Goal: Task Accomplishment & Management: Complete application form

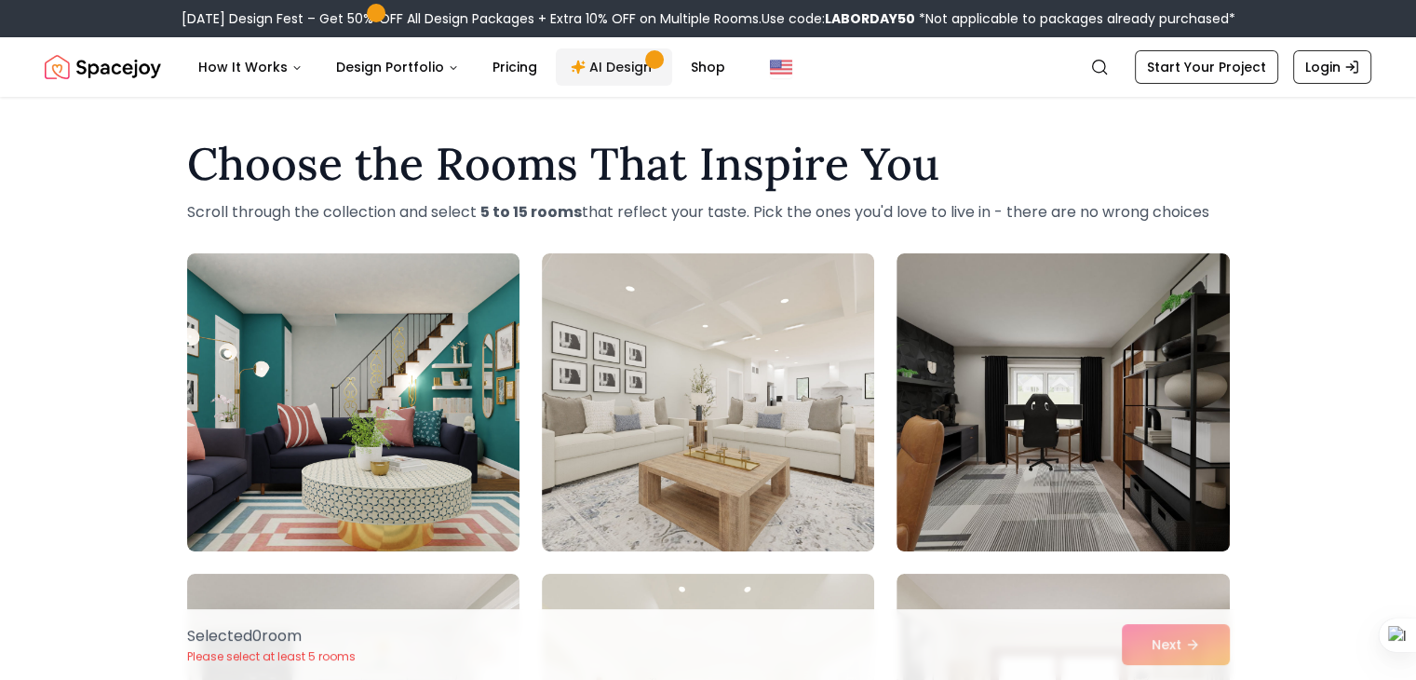
click at [613, 73] on link "AI Design" at bounding box center [614, 66] width 116 height 37
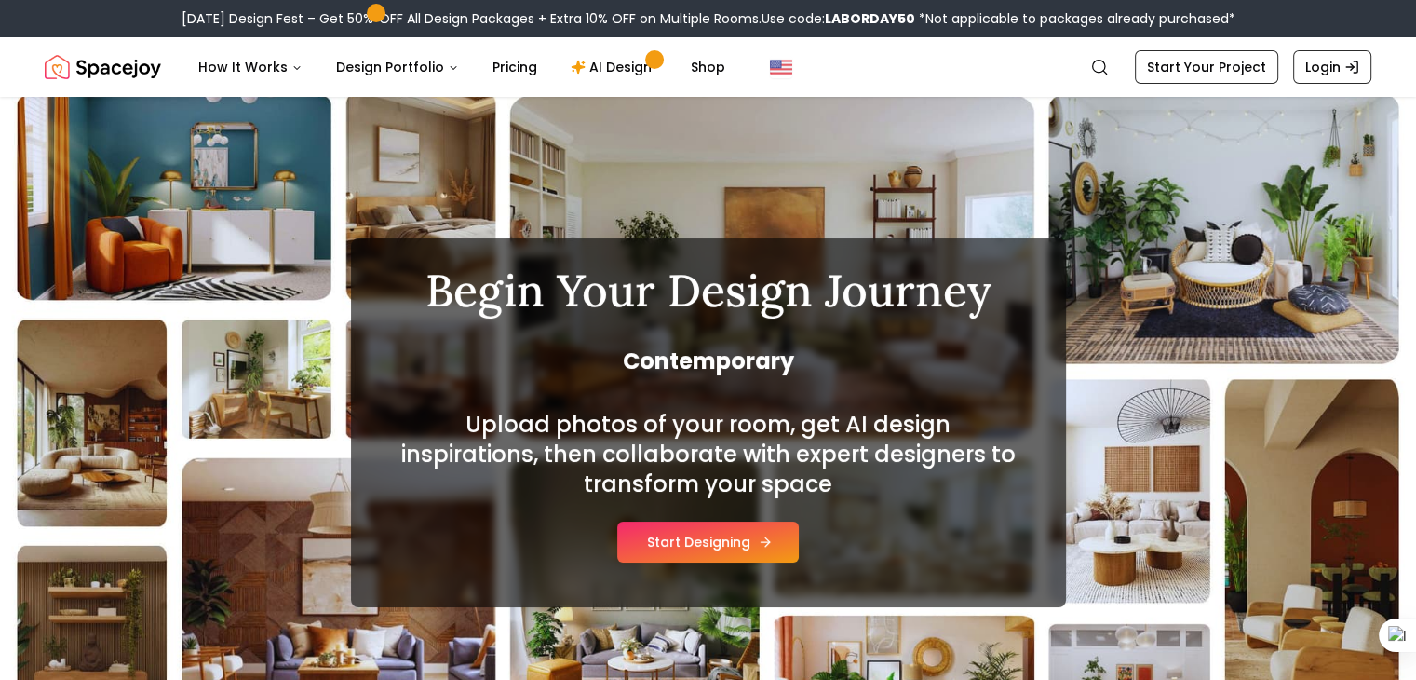
click at [691, 541] on button "Start Designing" at bounding box center [708, 541] width 182 height 41
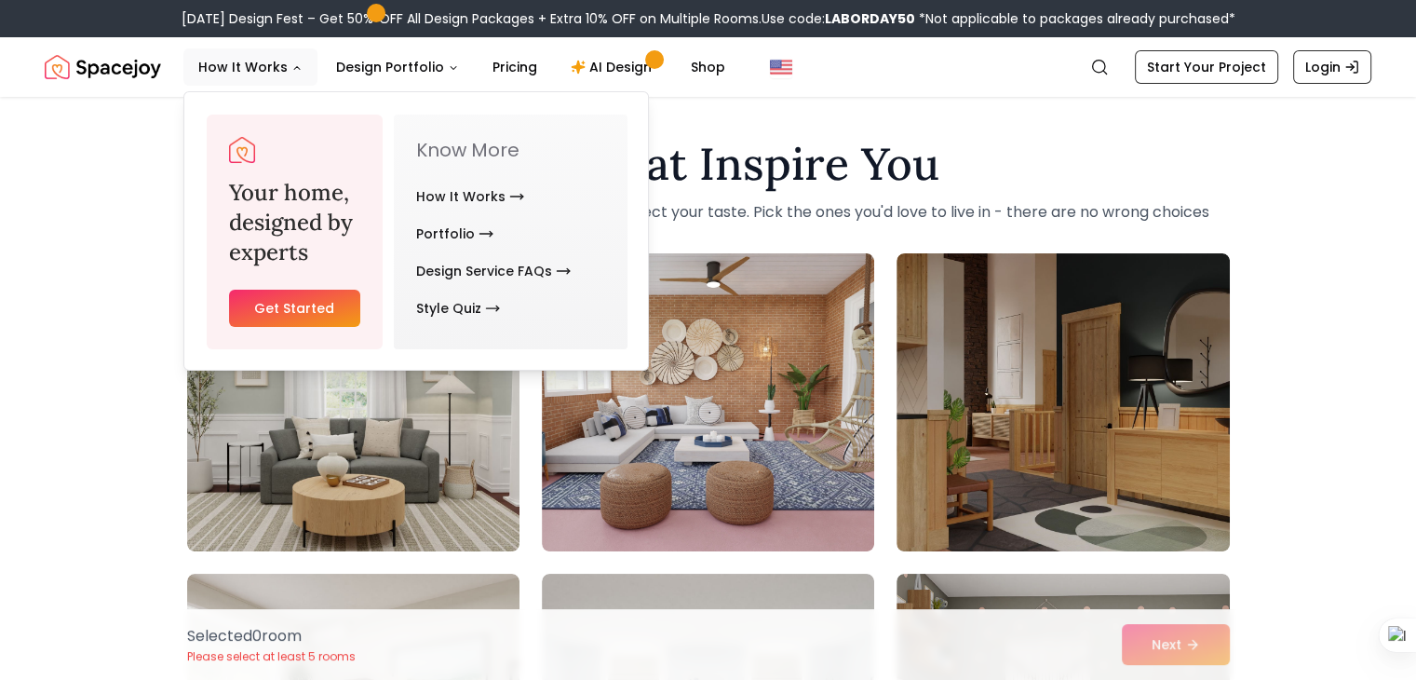
click at [272, 313] on link "Get Started" at bounding box center [294, 308] width 131 height 37
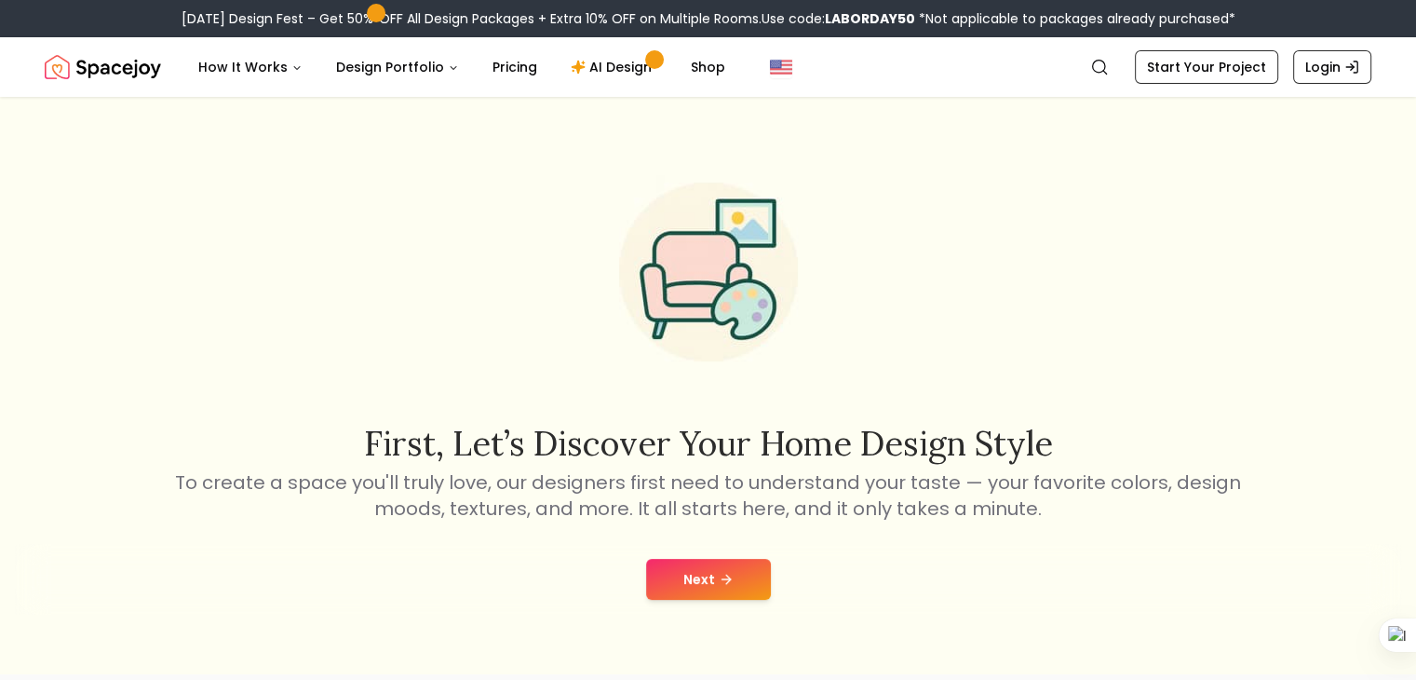
click at [719, 587] on button "Next" at bounding box center [708, 579] width 125 height 41
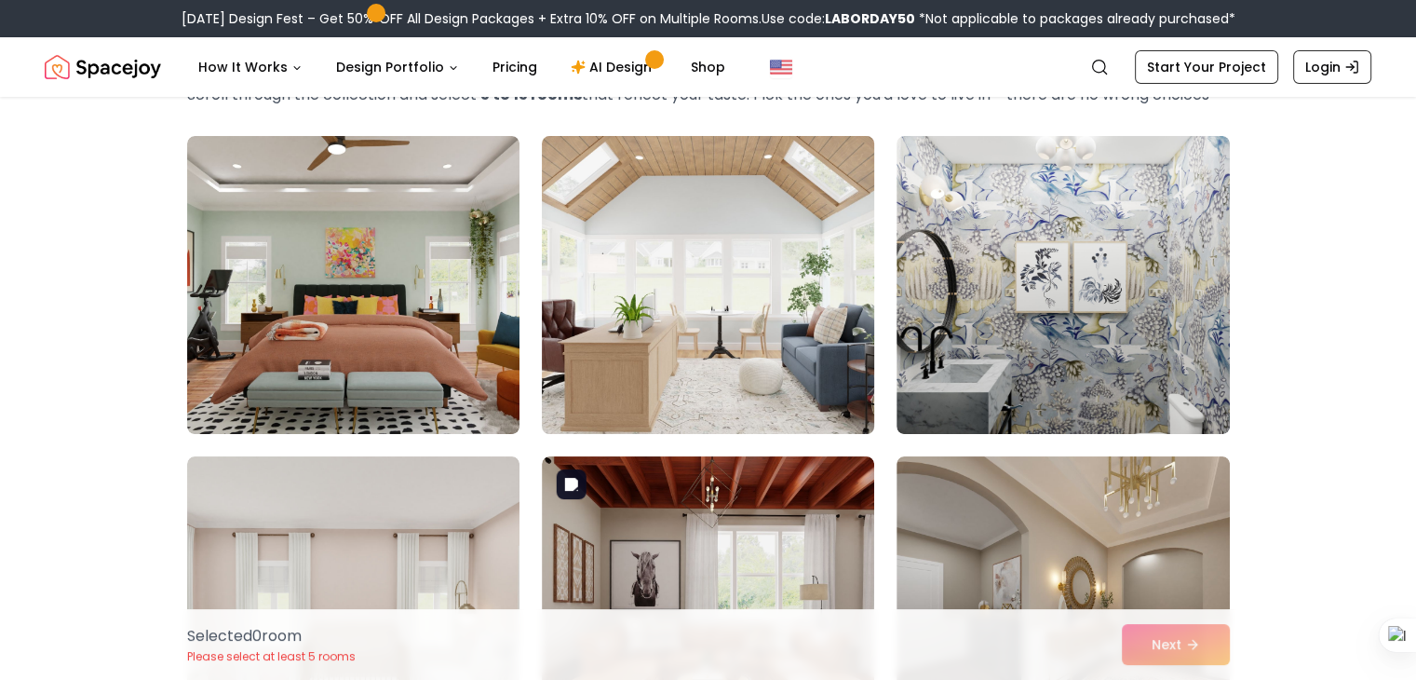
scroll to position [119, 0]
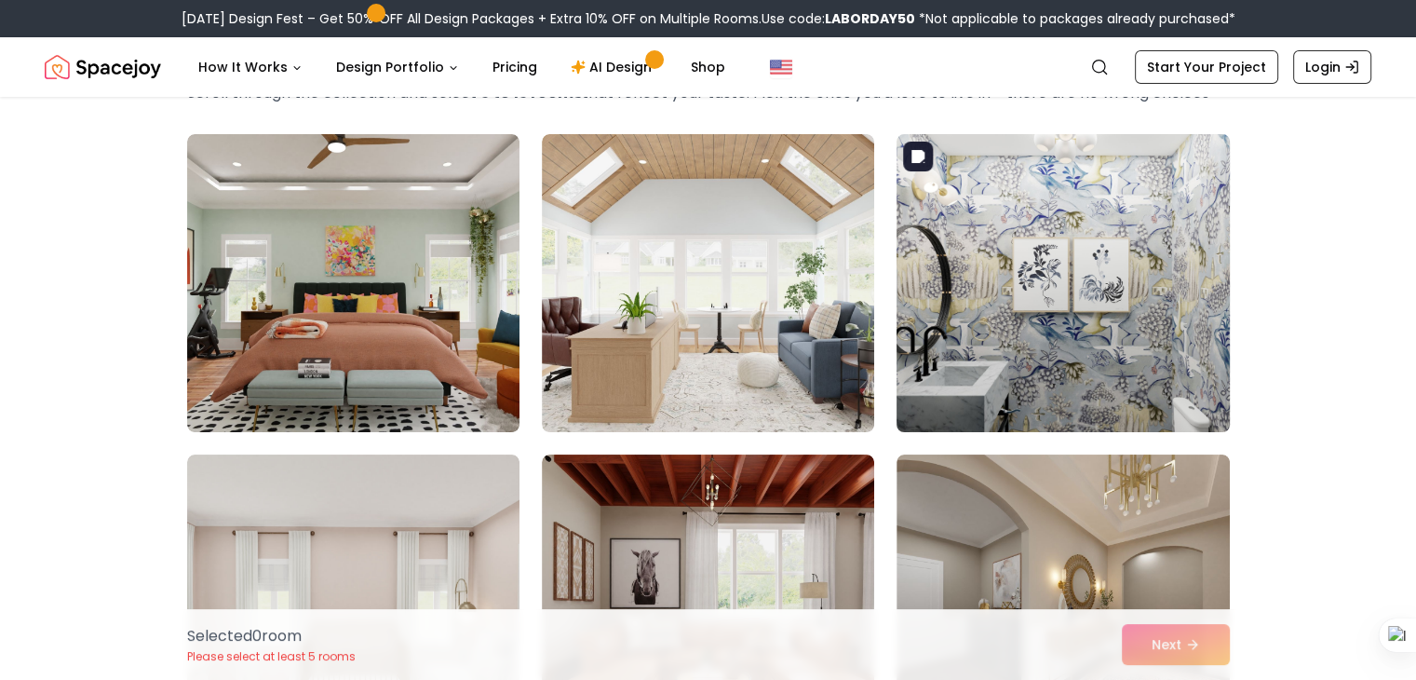
click at [1189, 359] on img at bounding box center [1062, 283] width 349 height 313
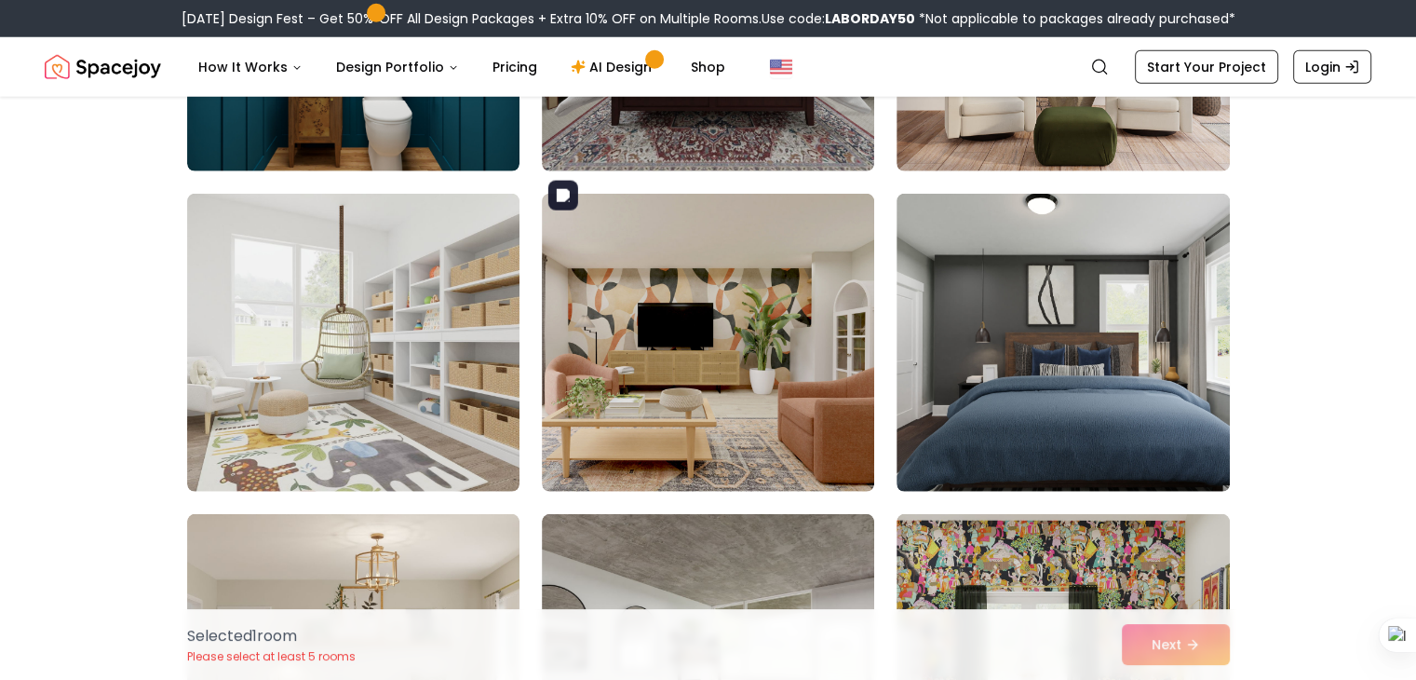
scroll to position [5207, 0]
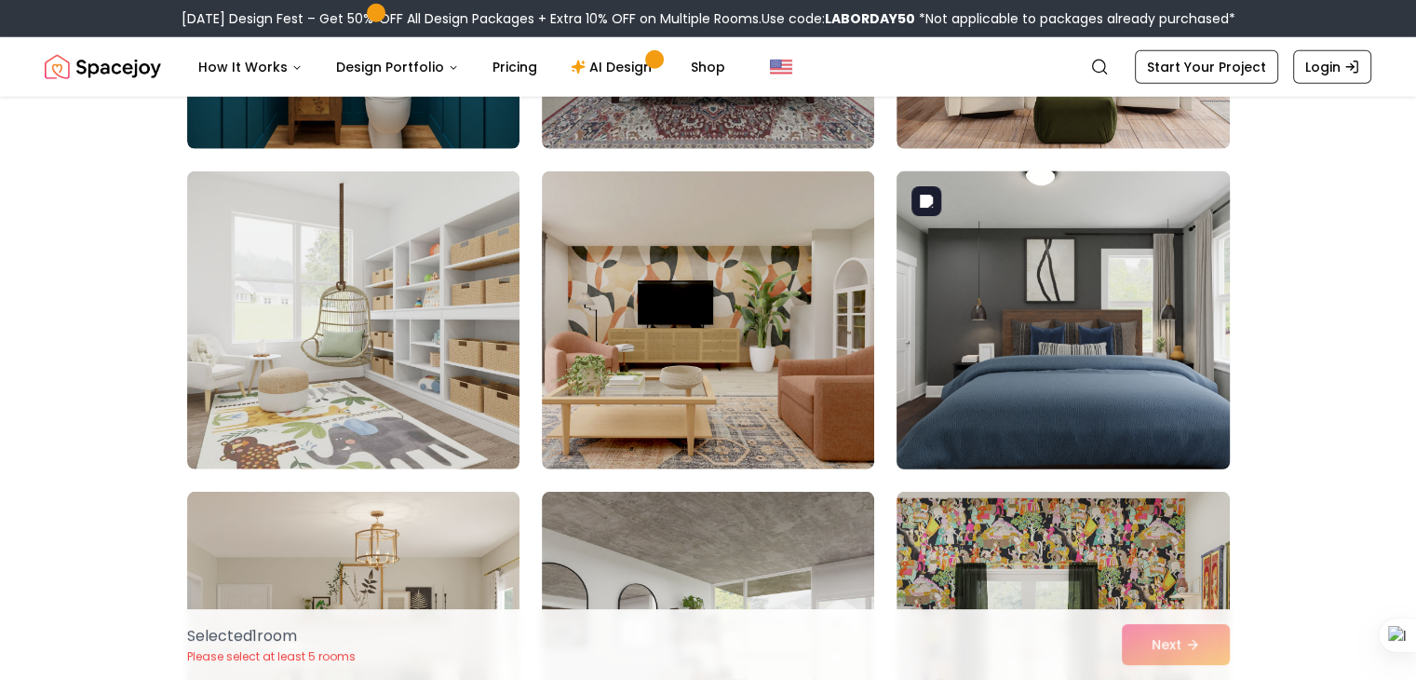
click at [1090, 369] on img at bounding box center [1062, 320] width 349 height 313
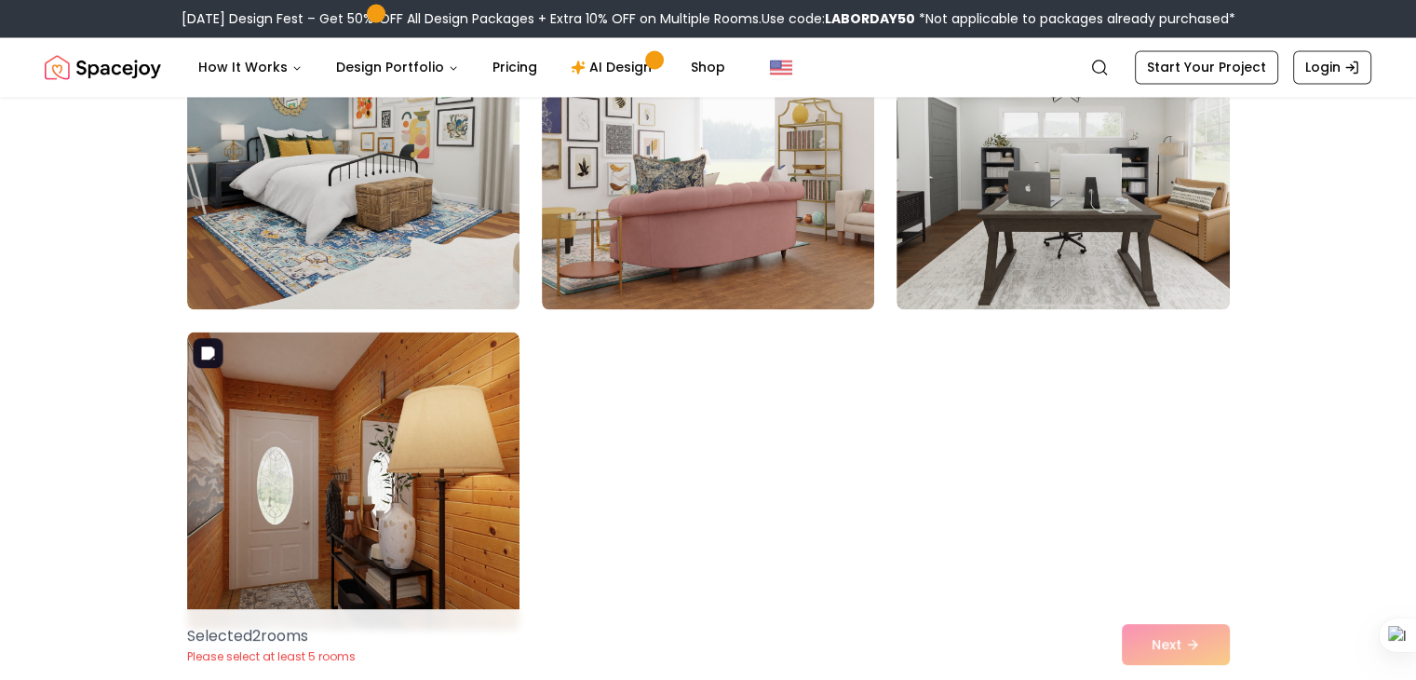
scroll to position [10493, 0]
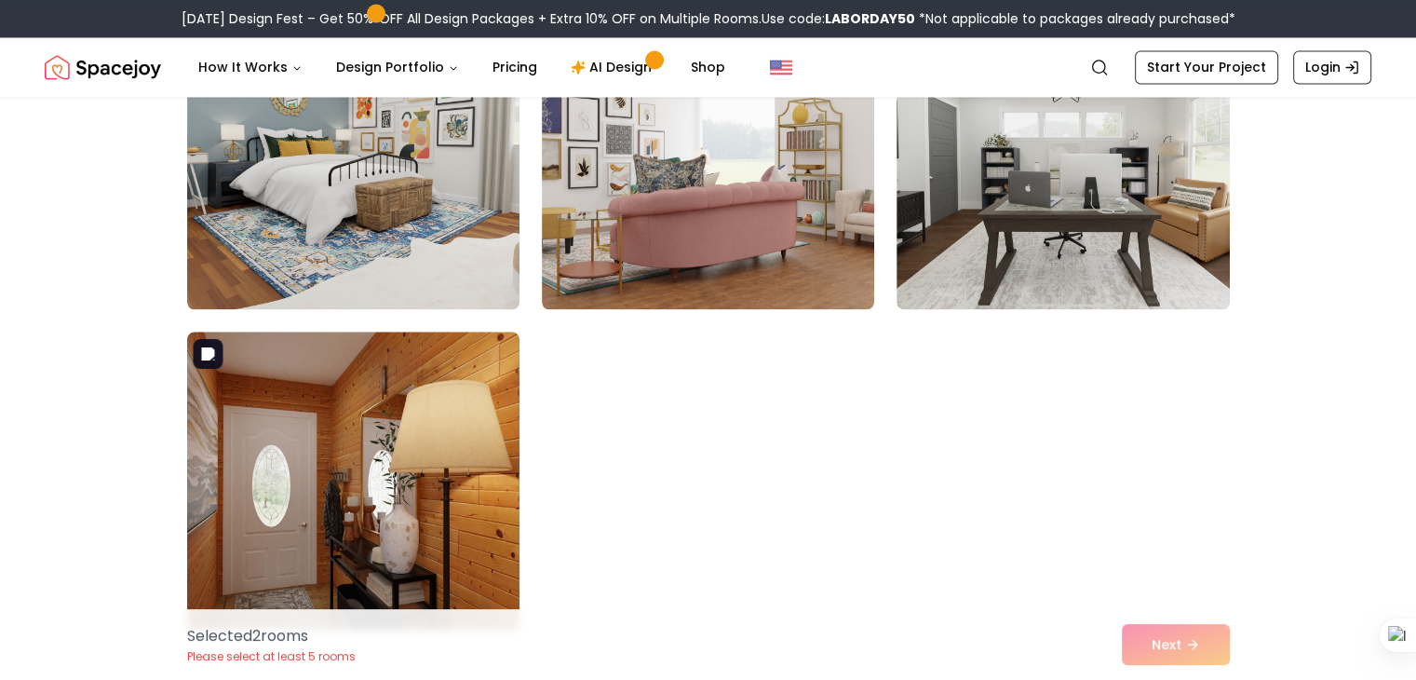
click at [384, 420] on img at bounding box center [353, 480] width 349 height 313
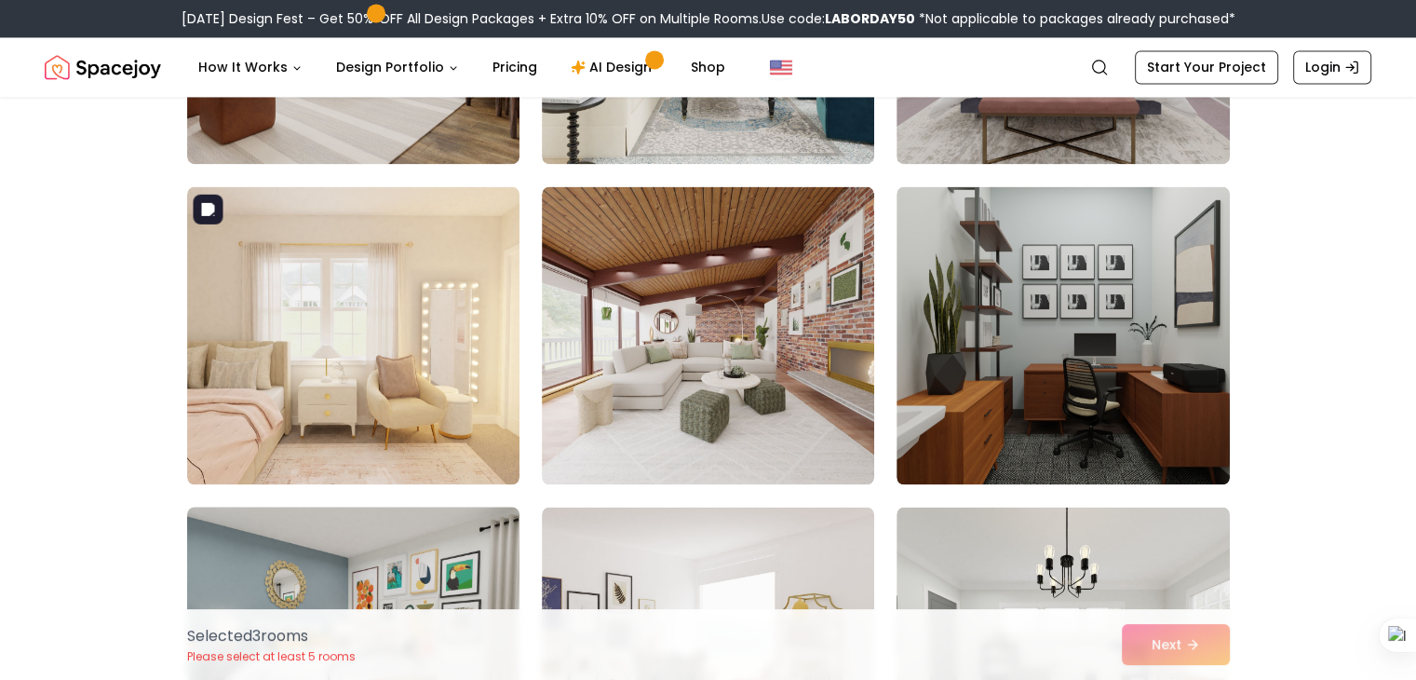
scroll to position [9997, 0]
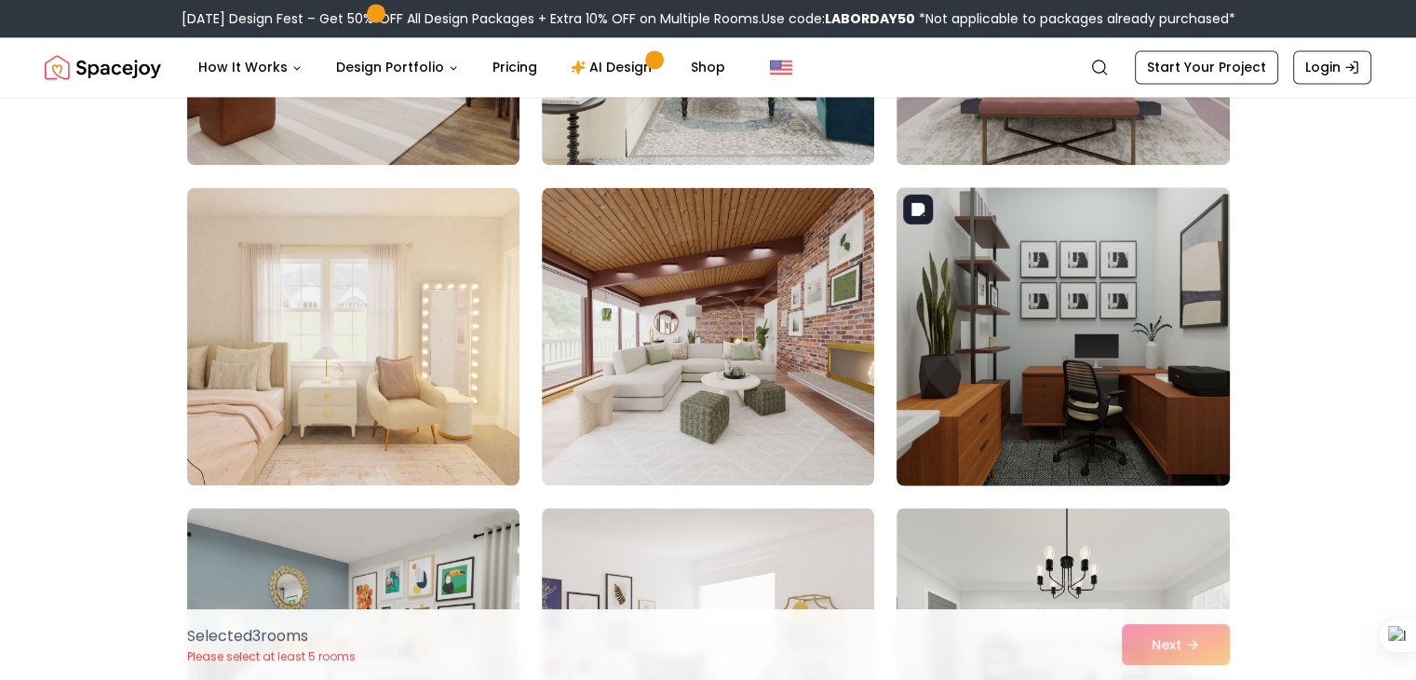
click at [1113, 398] on img at bounding box center [1062, 336] width 349 height 313
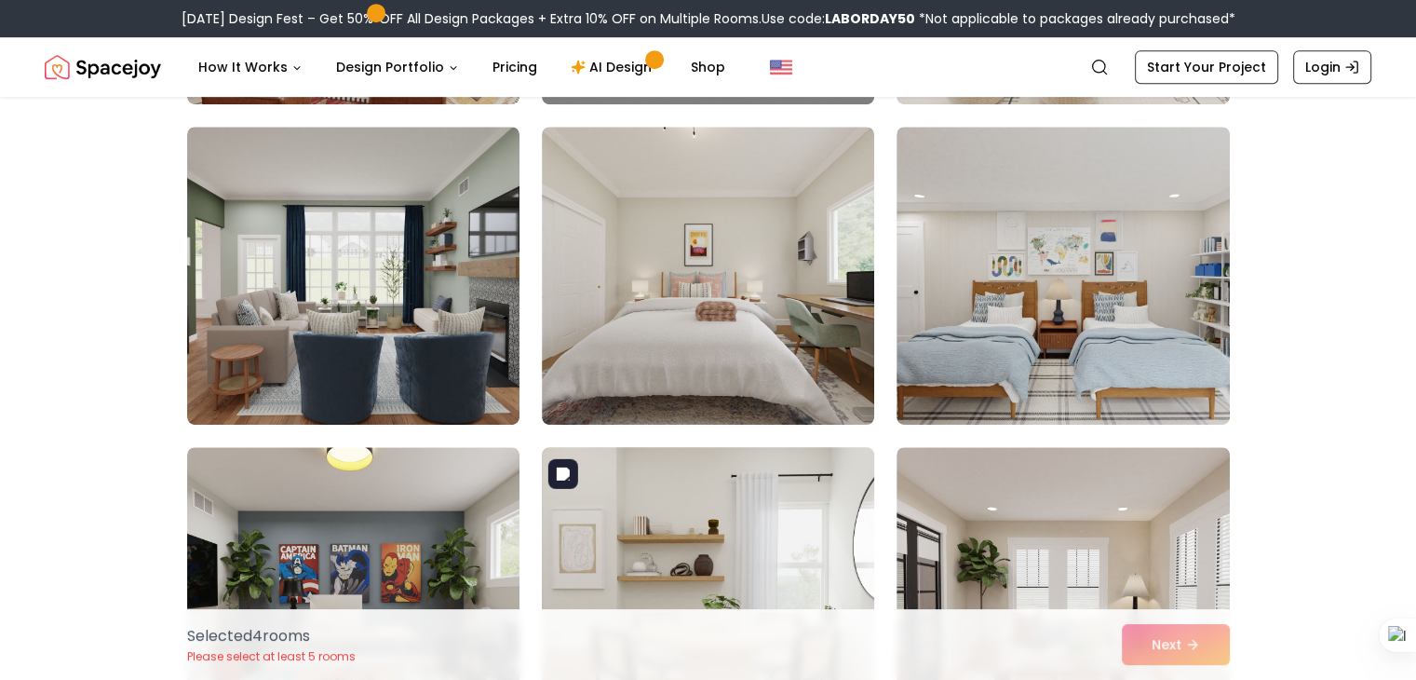
scroll to position [8042, 0]
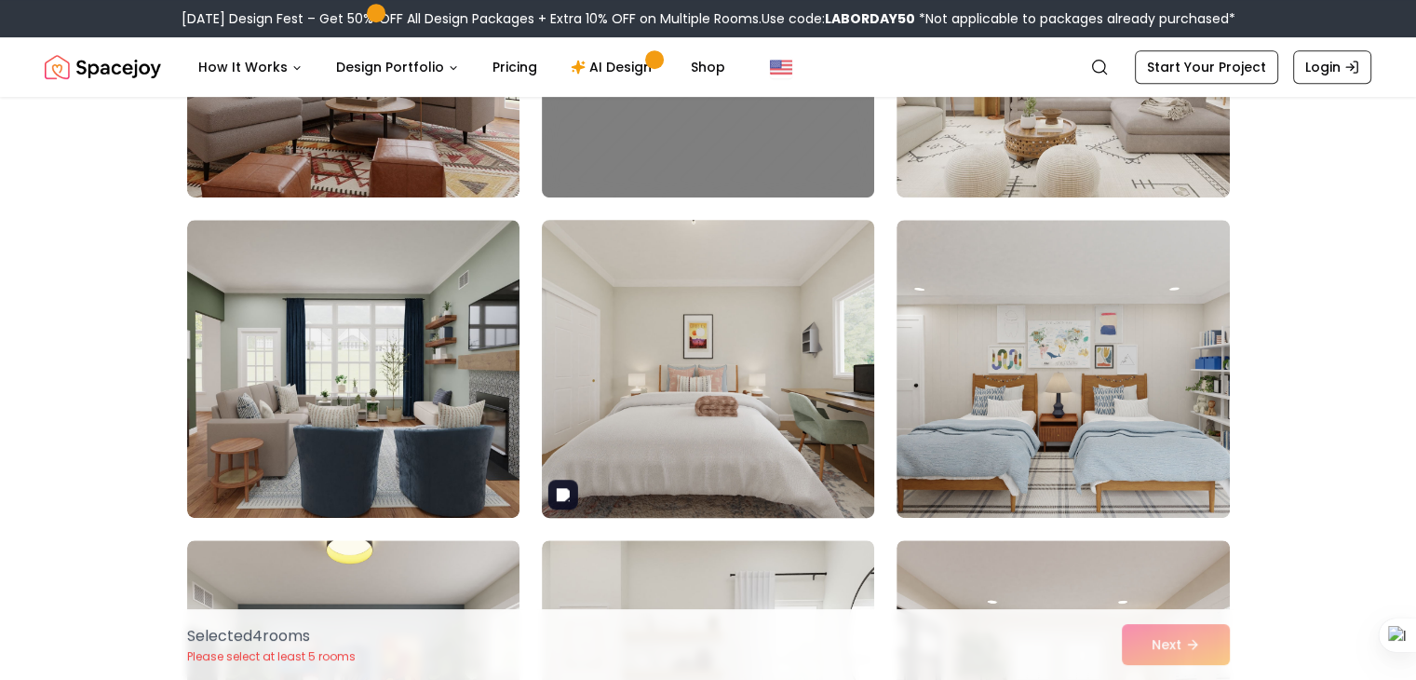
click at [654, 358] on img at bounding box center [708, 368] width 349 height 313
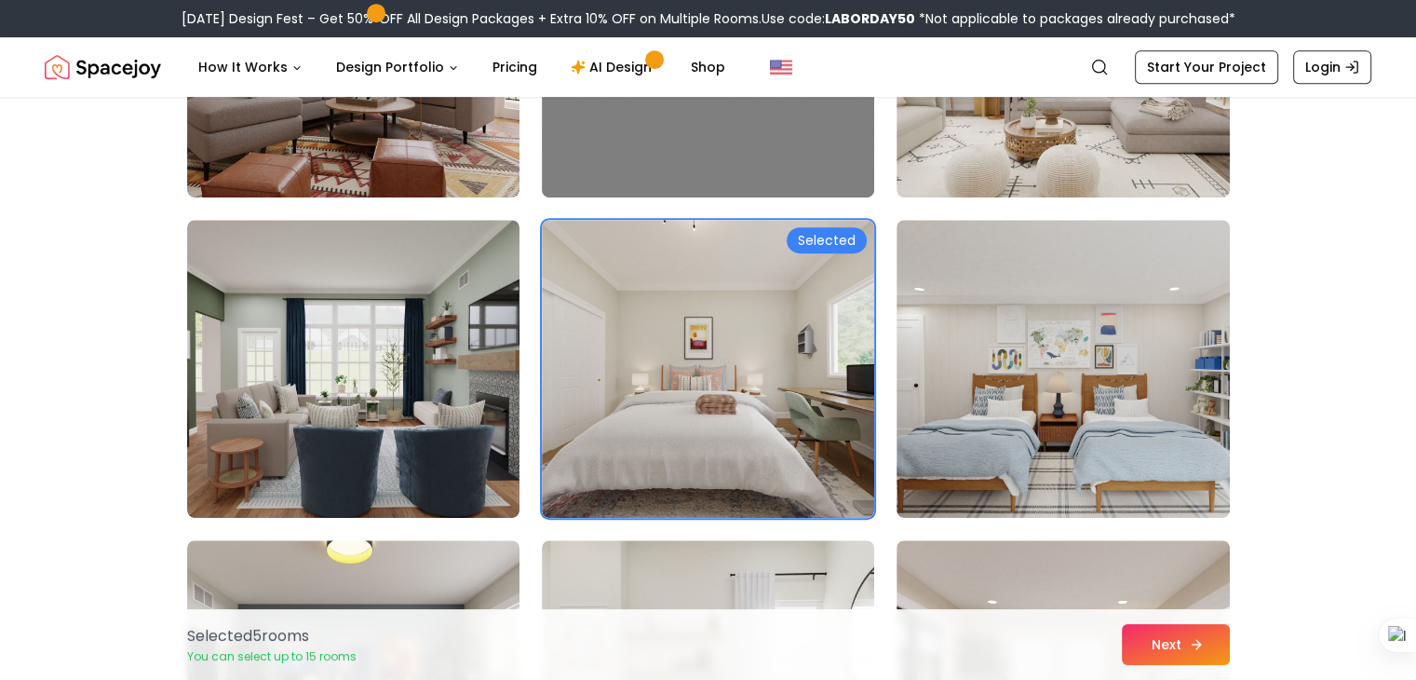
click at [1189, 641] on icon at bounding box center [1196, 644] width 15 height 15
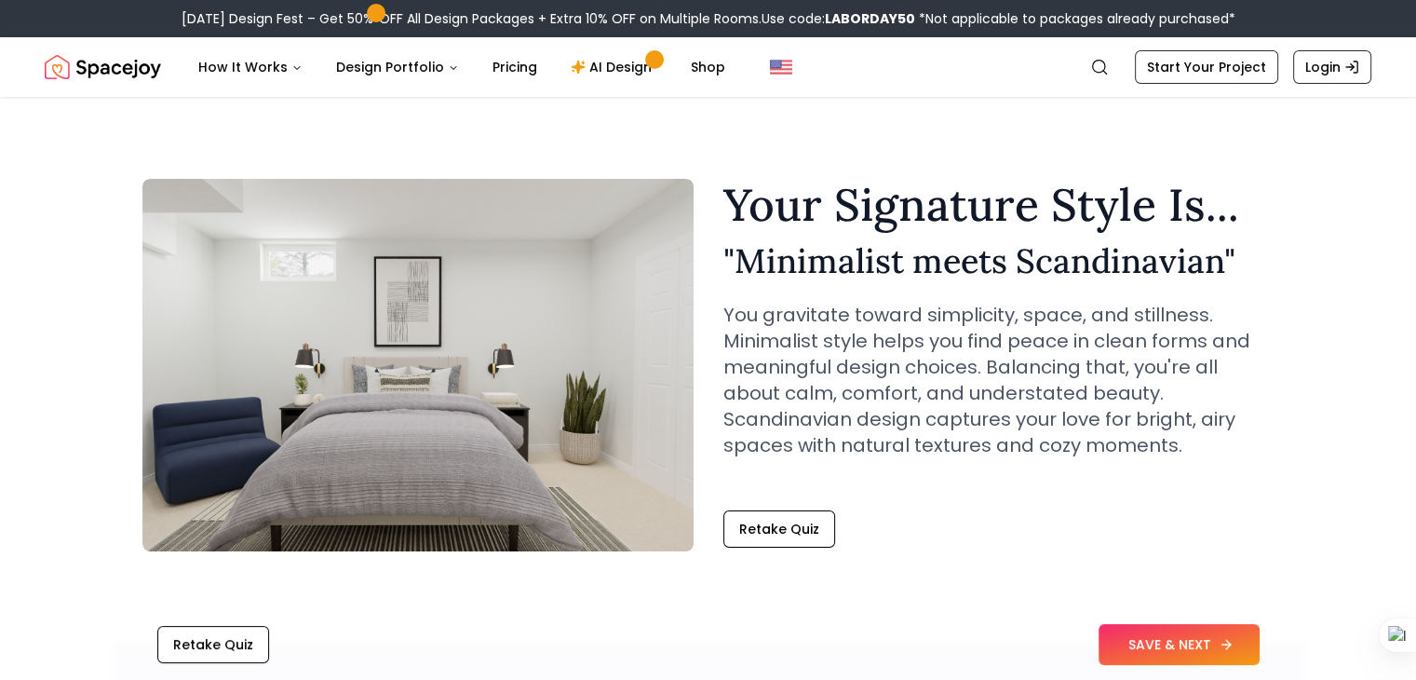
click at [1190, 635] on button "SAVE & NEXT" at bounding box center [1179, 644] width 161 height 41
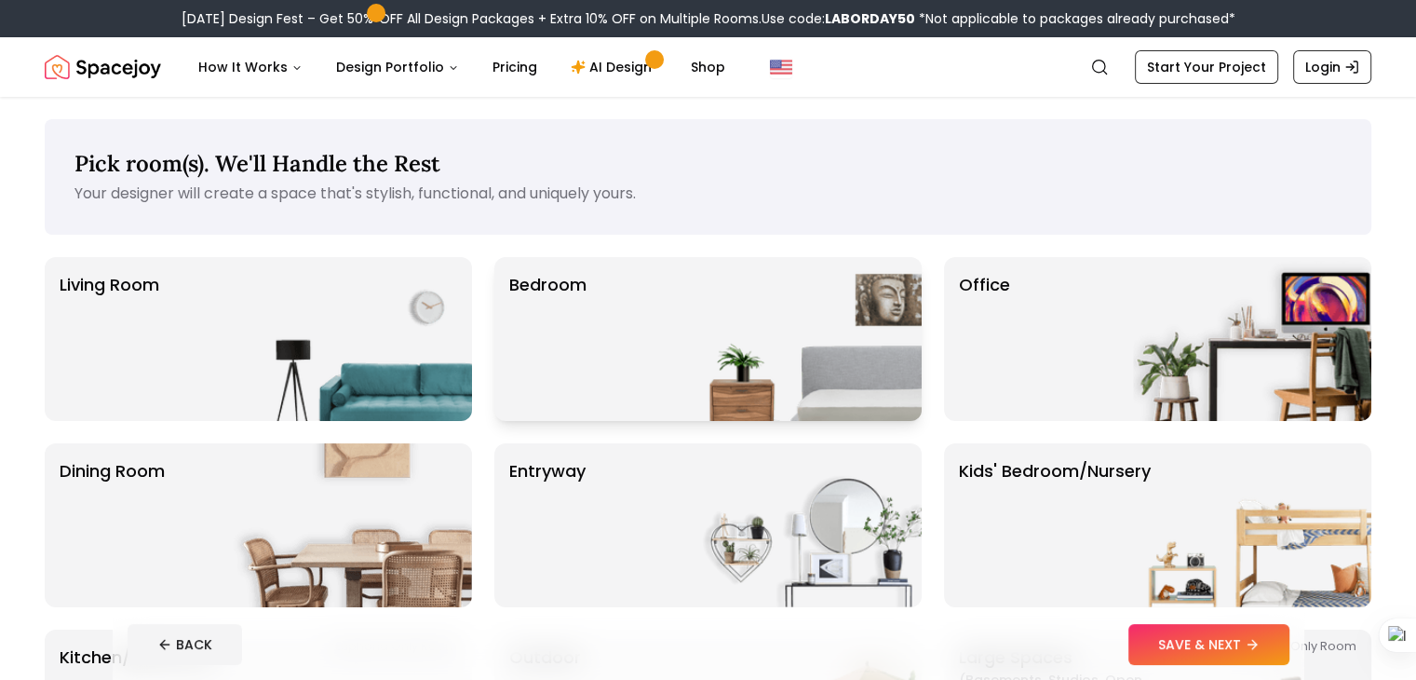
click at [729, 308] on img at bounding box center [803, 339] width 238 height 164
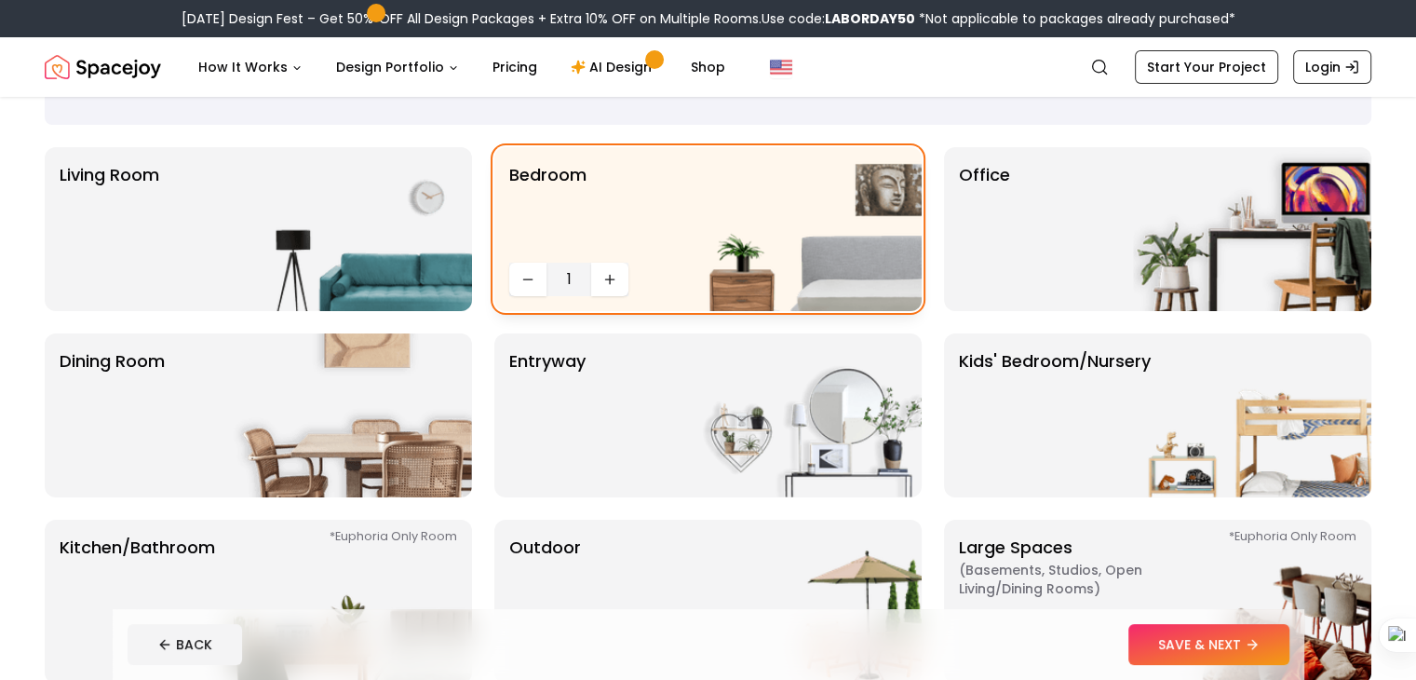
scroll to position [108, 0]
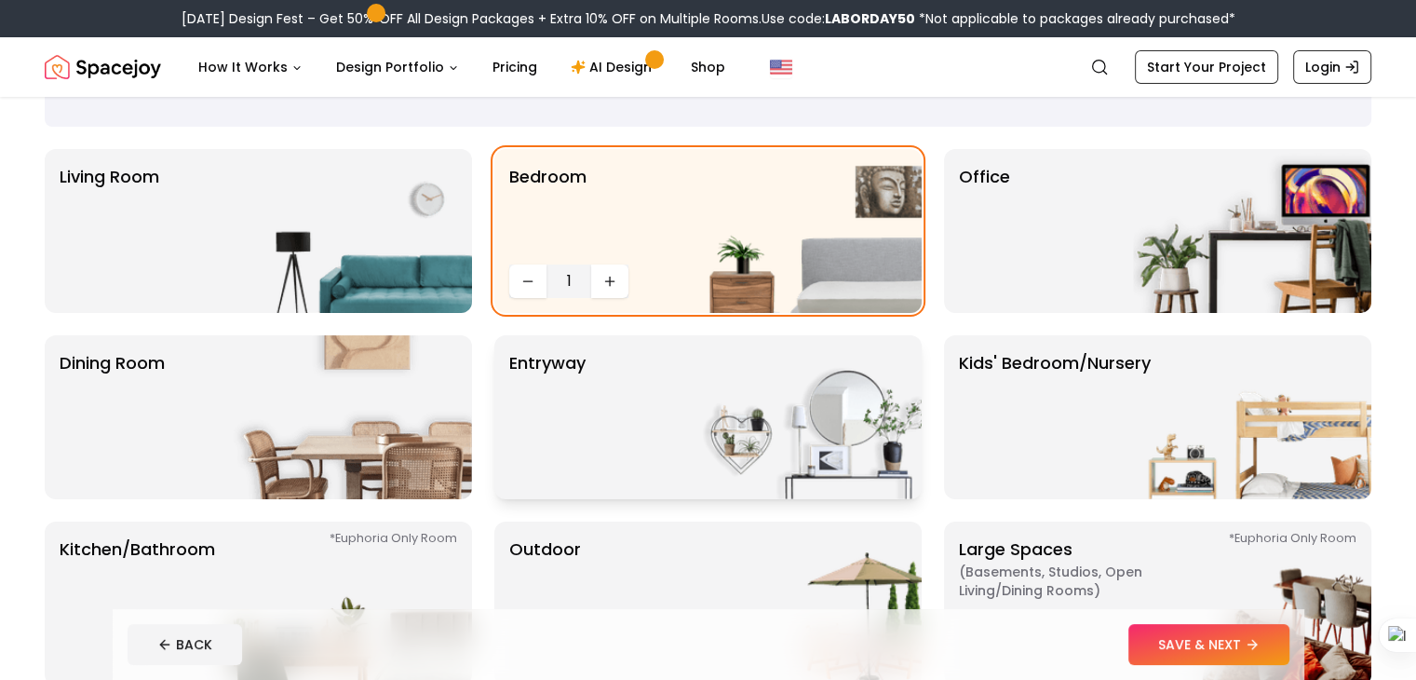
click at [665, 435] on div "entryway" at bounding box center [707, 417] width 427 height 164
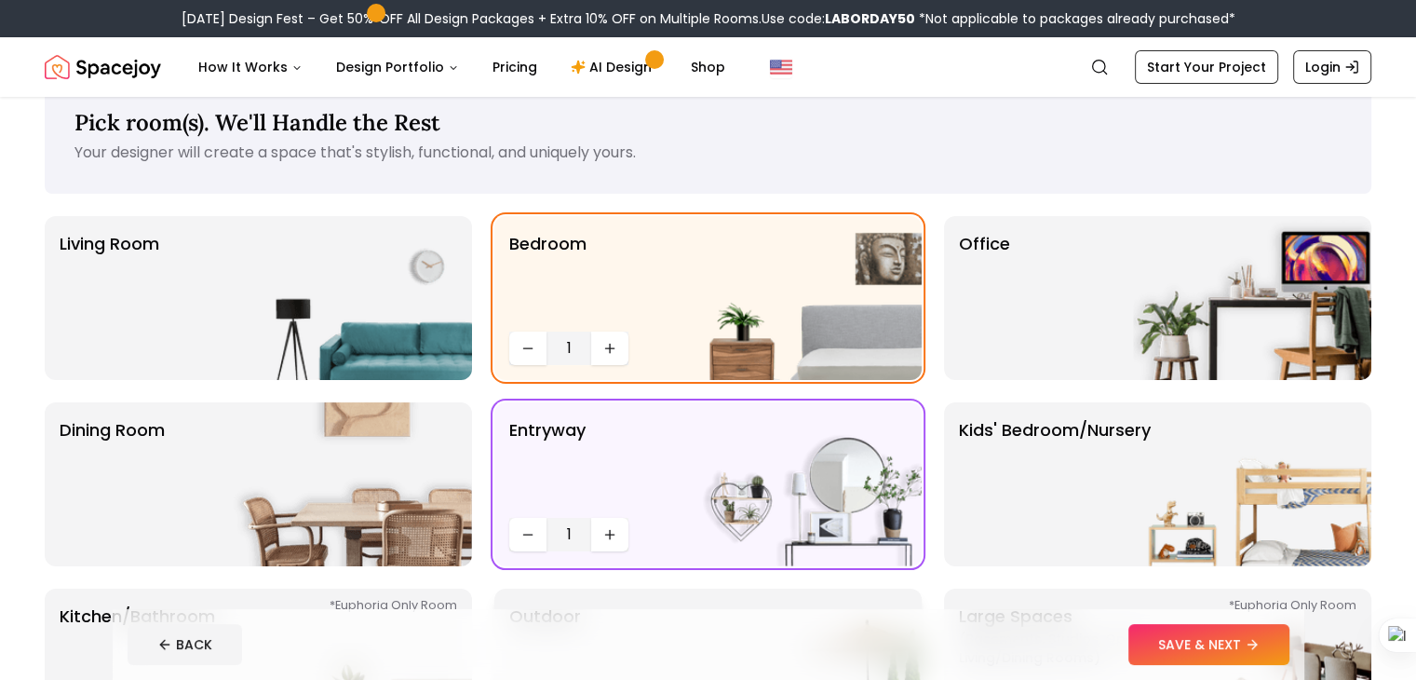
scroll to position [0, 0]
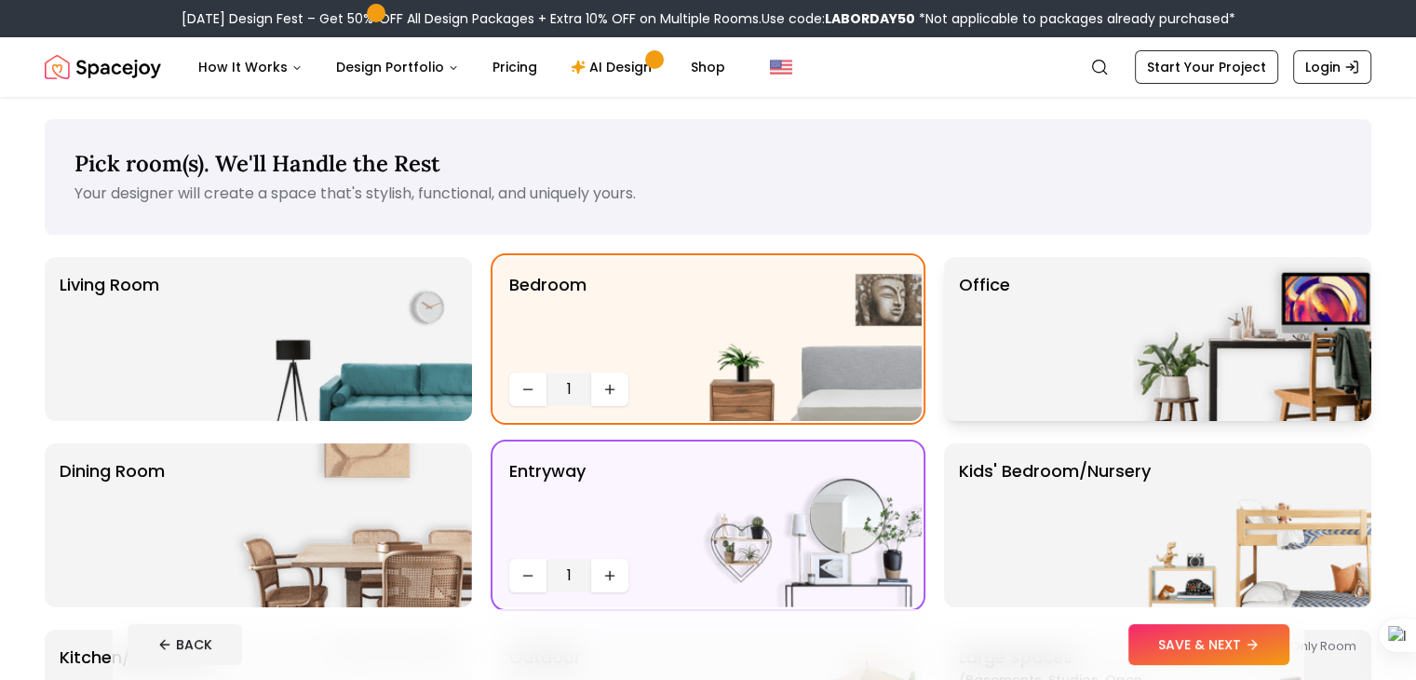
click at [977, 385] on p "Office" at bounding box center [984, 339] width 51 height 134
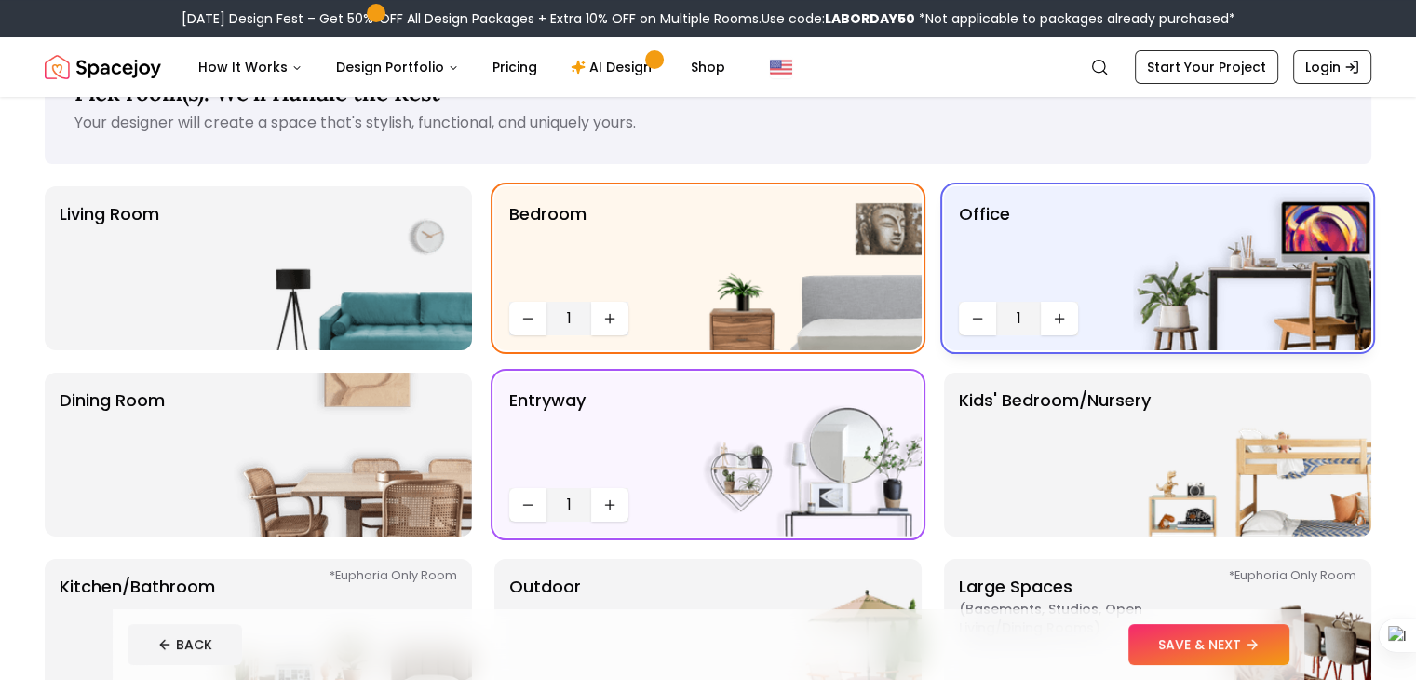
scroll to position [77, 0]
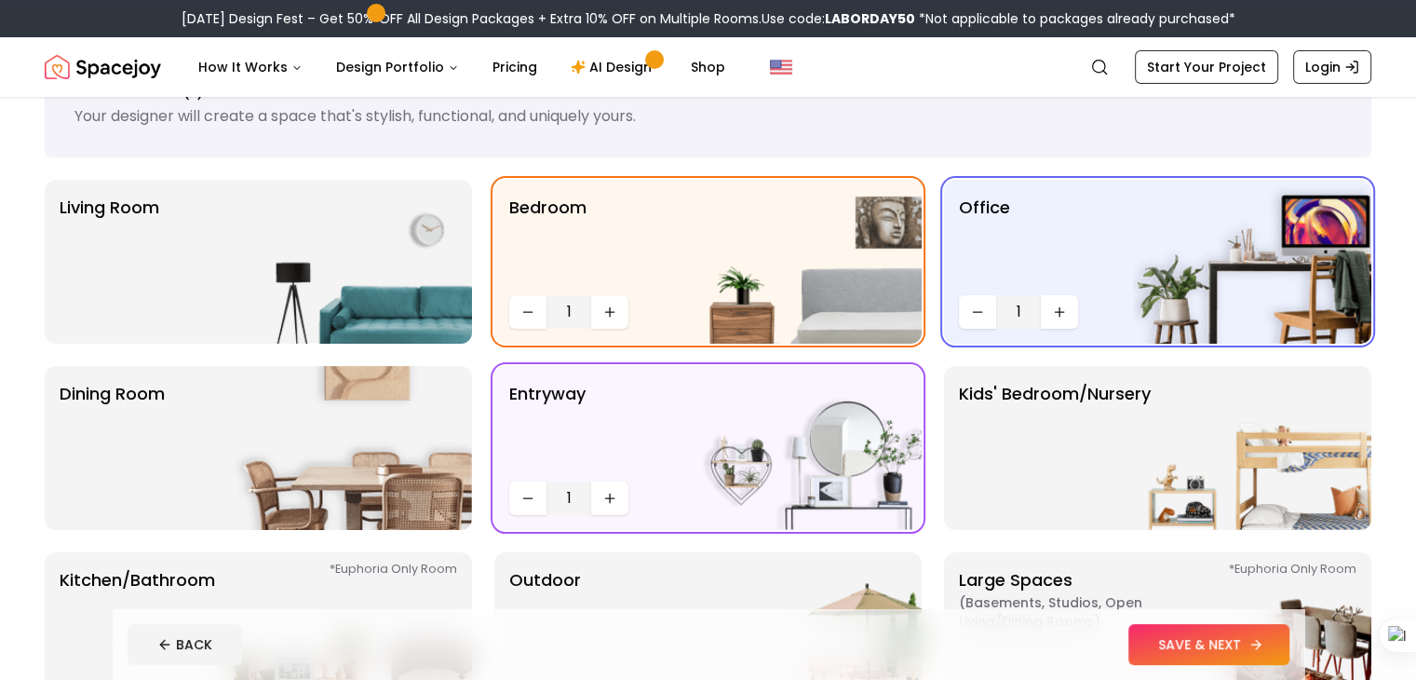
click at [1211, 654] on button "SAVE & NEXT" at bounding box center [1209, 644] width 161 height 41
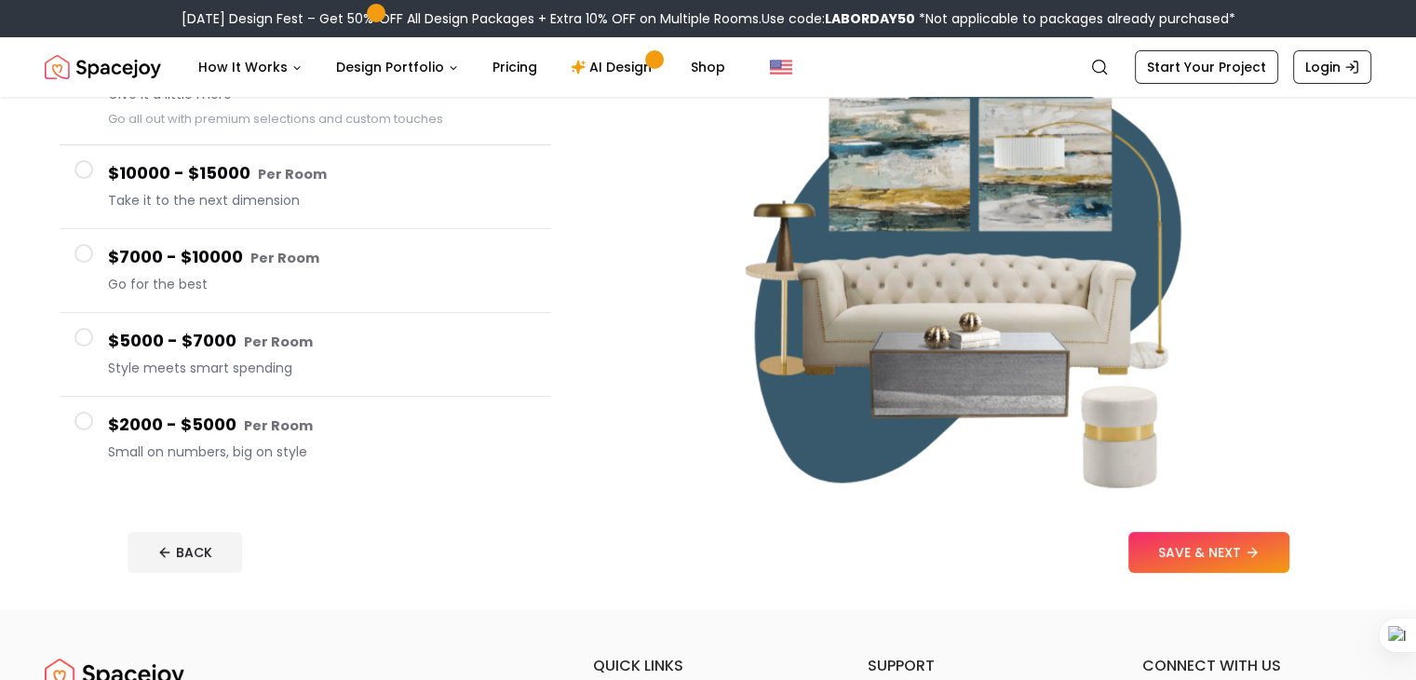
scroll to position [234, 0]
click at [90, 416] on span at bounding box center [83, 420] width 19 height 19
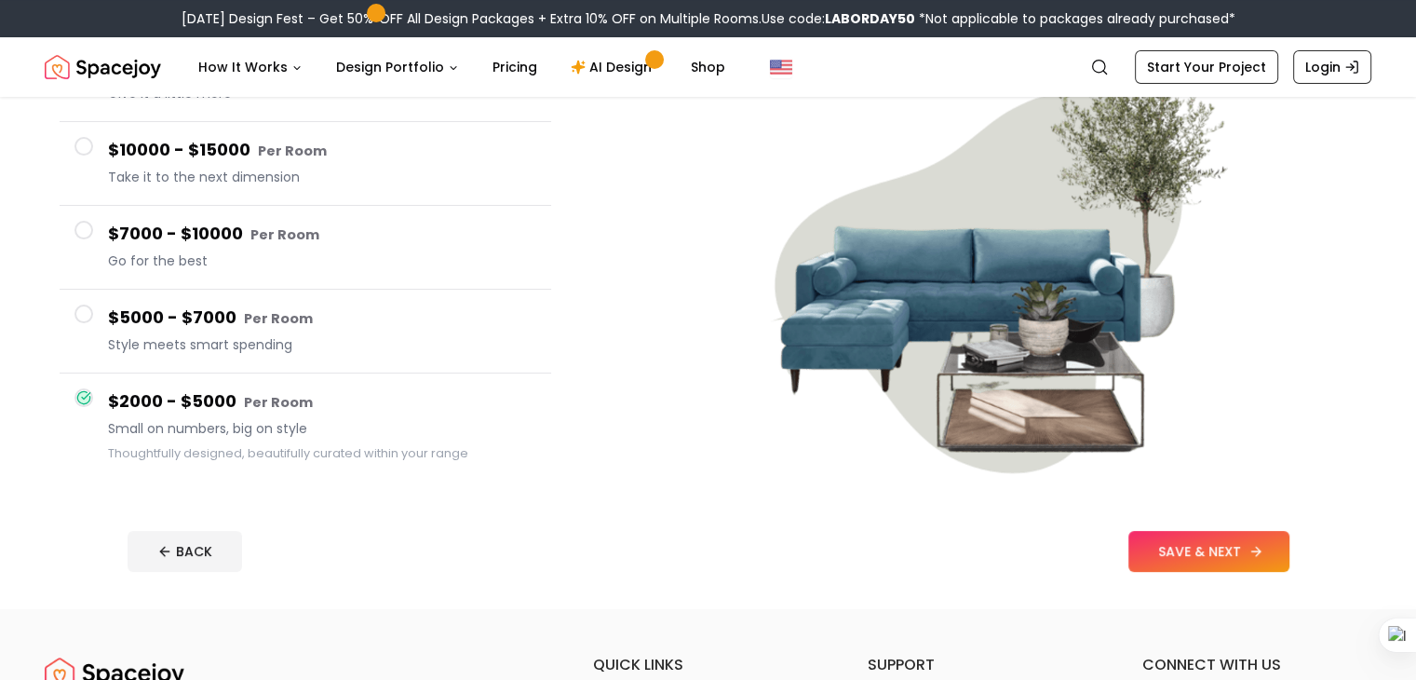
click at [1271, 546] on button "SAVE & NEXT" at bounding box center [1209, 551] width 161 height 41
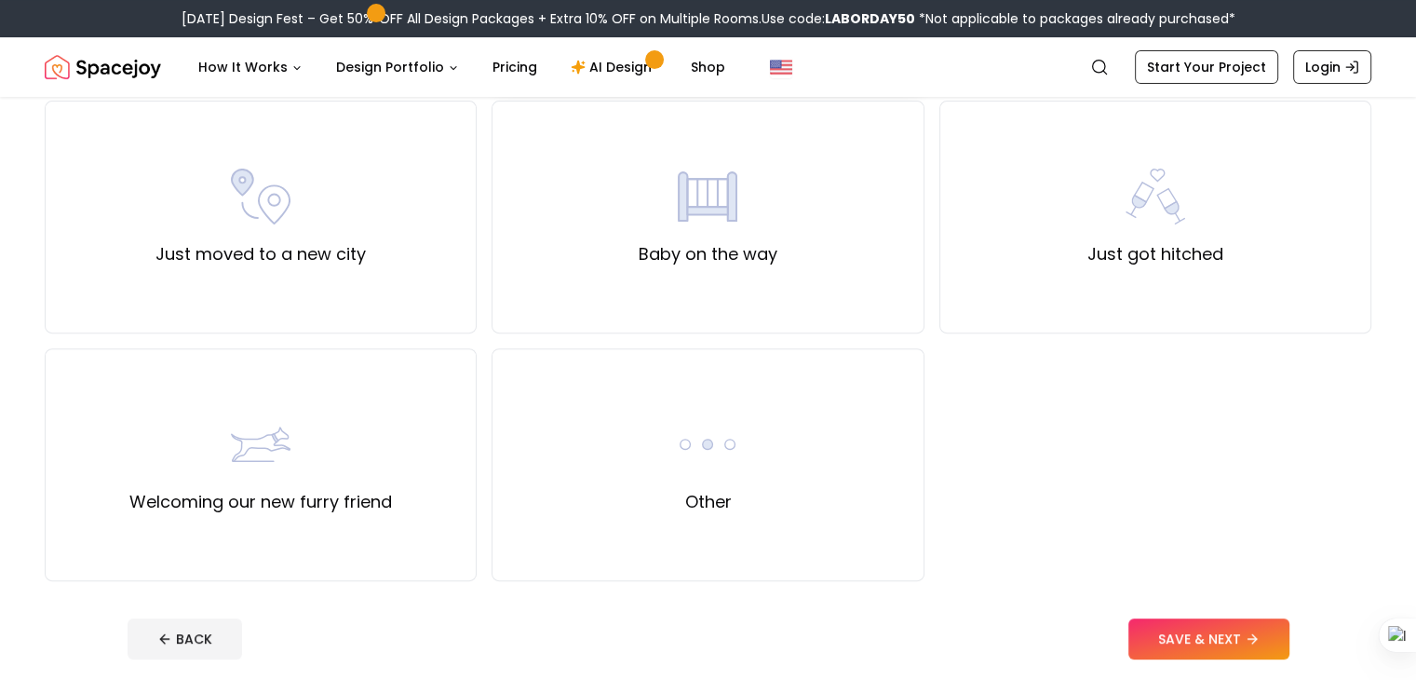
scroll to position [663, 0]
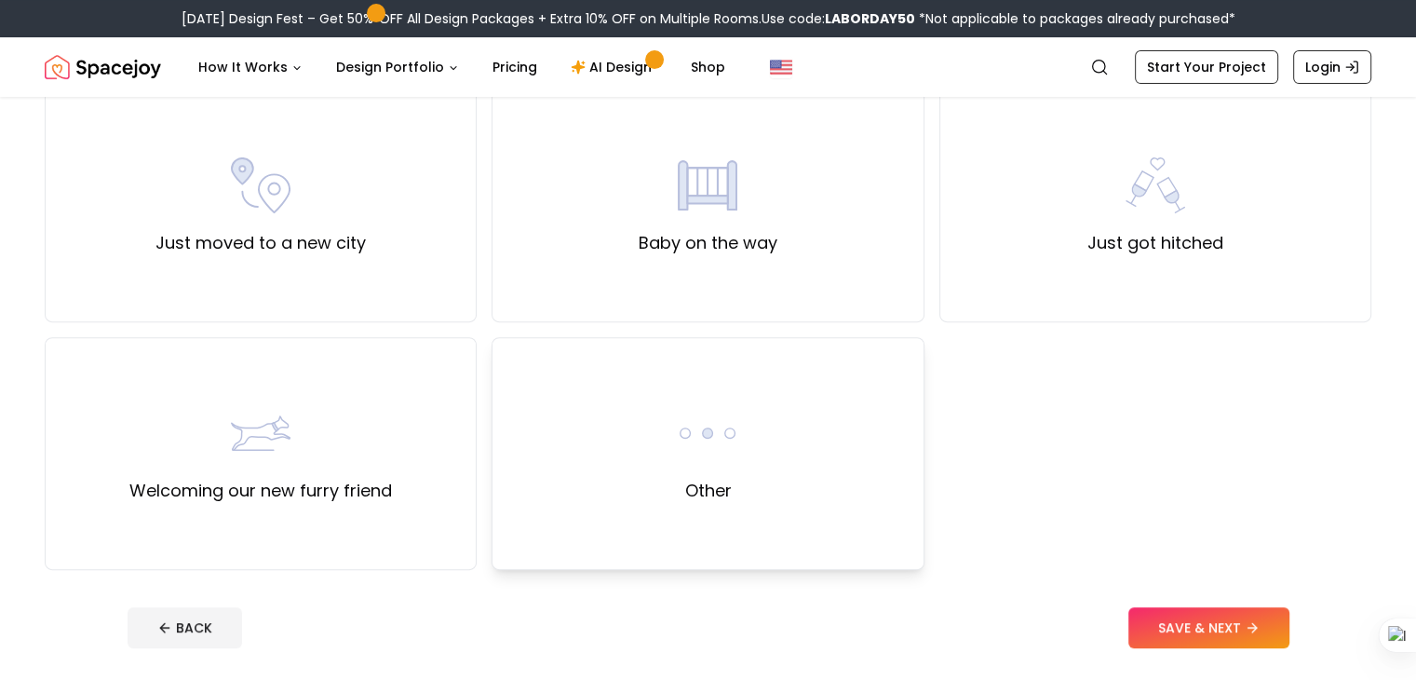
click at [801, 448] on div "Other" at bounding box center [708, 453] width 432 height 233
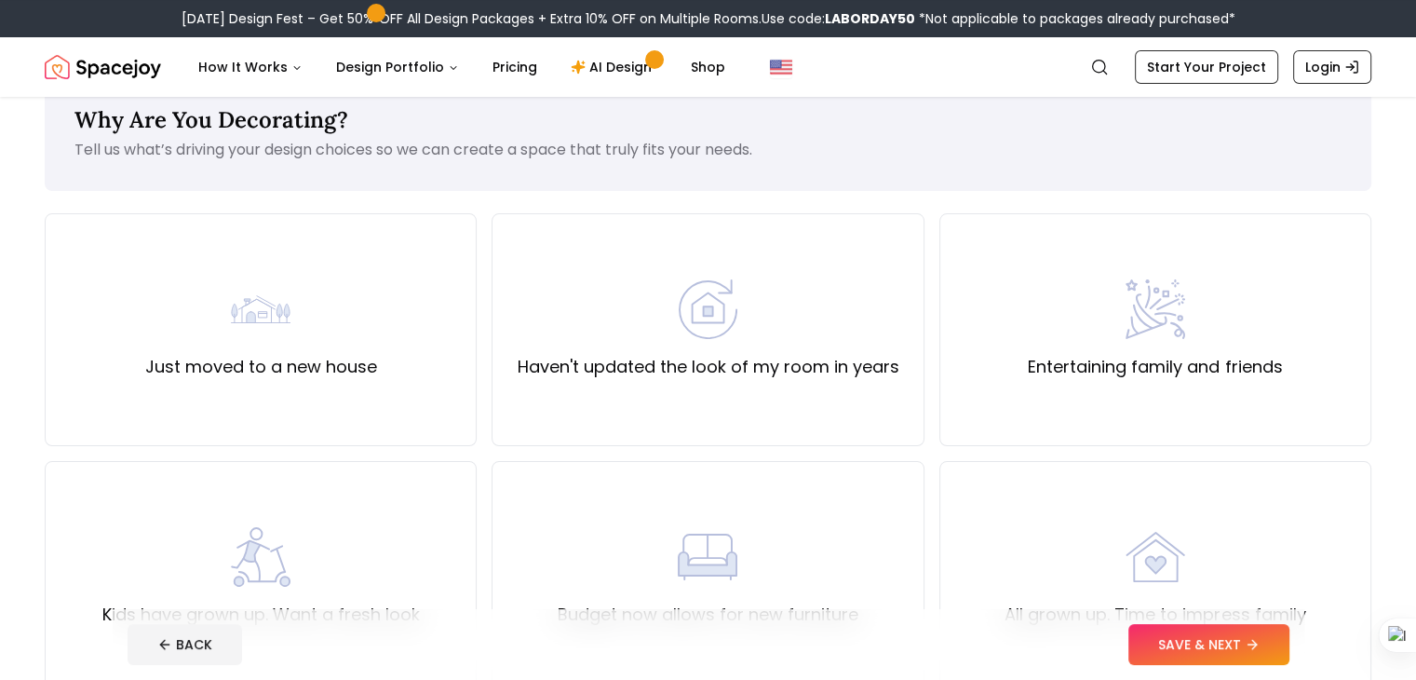
scroll to position [0, 0]
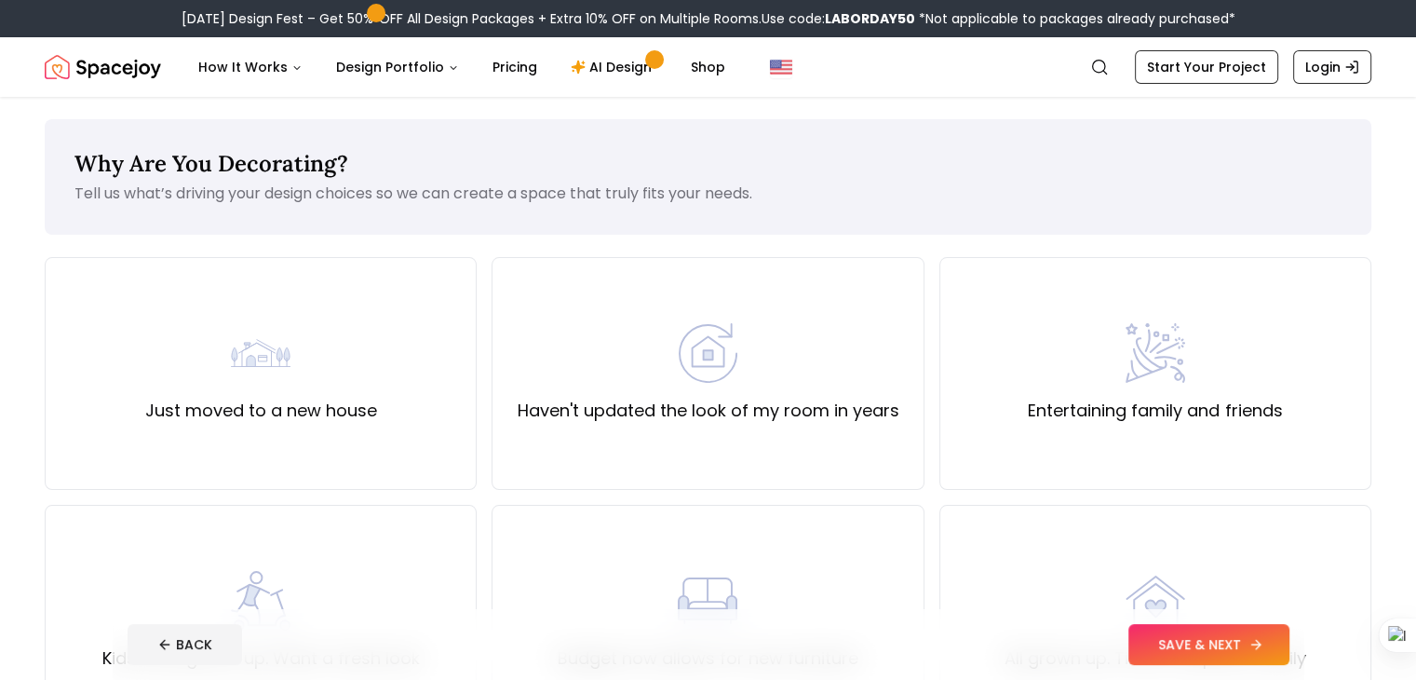
click at [1290, 647] on button "SAVE & NEXT" at bounding box center [1209, 644] width 161 height 41
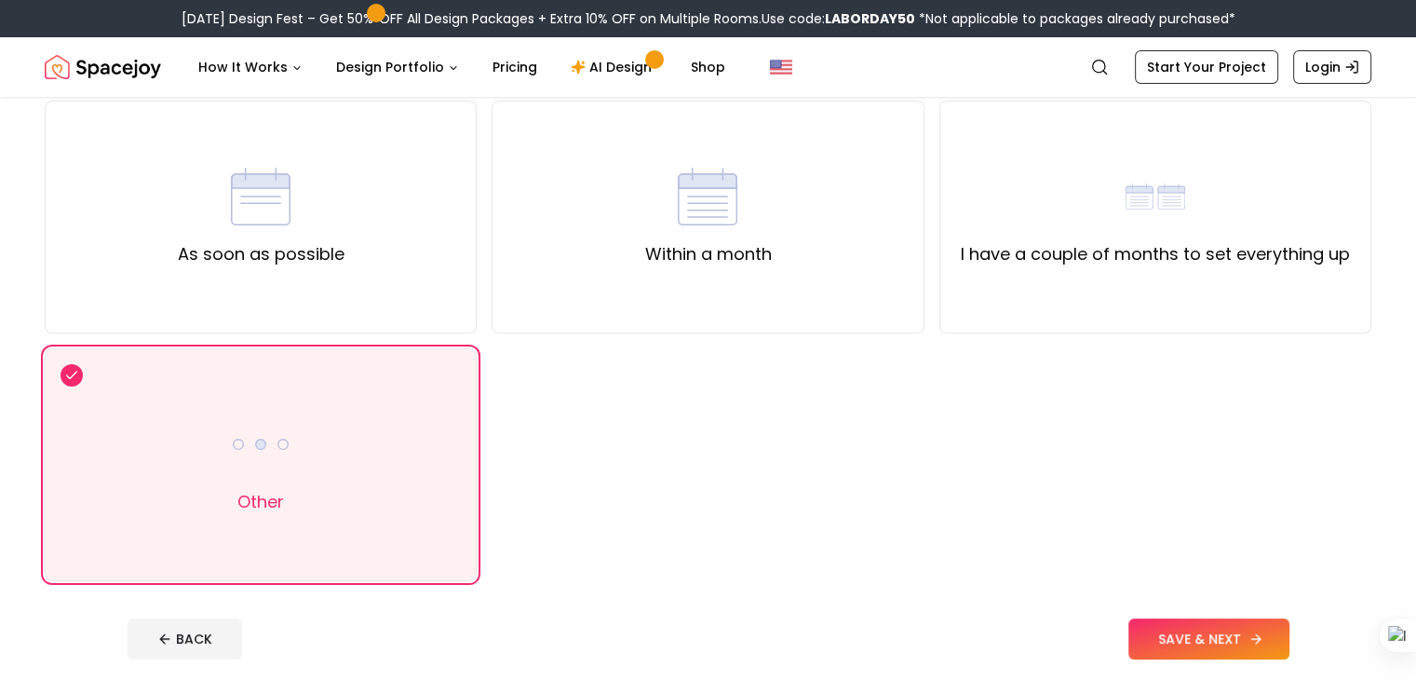
scroll to position [160, 0]
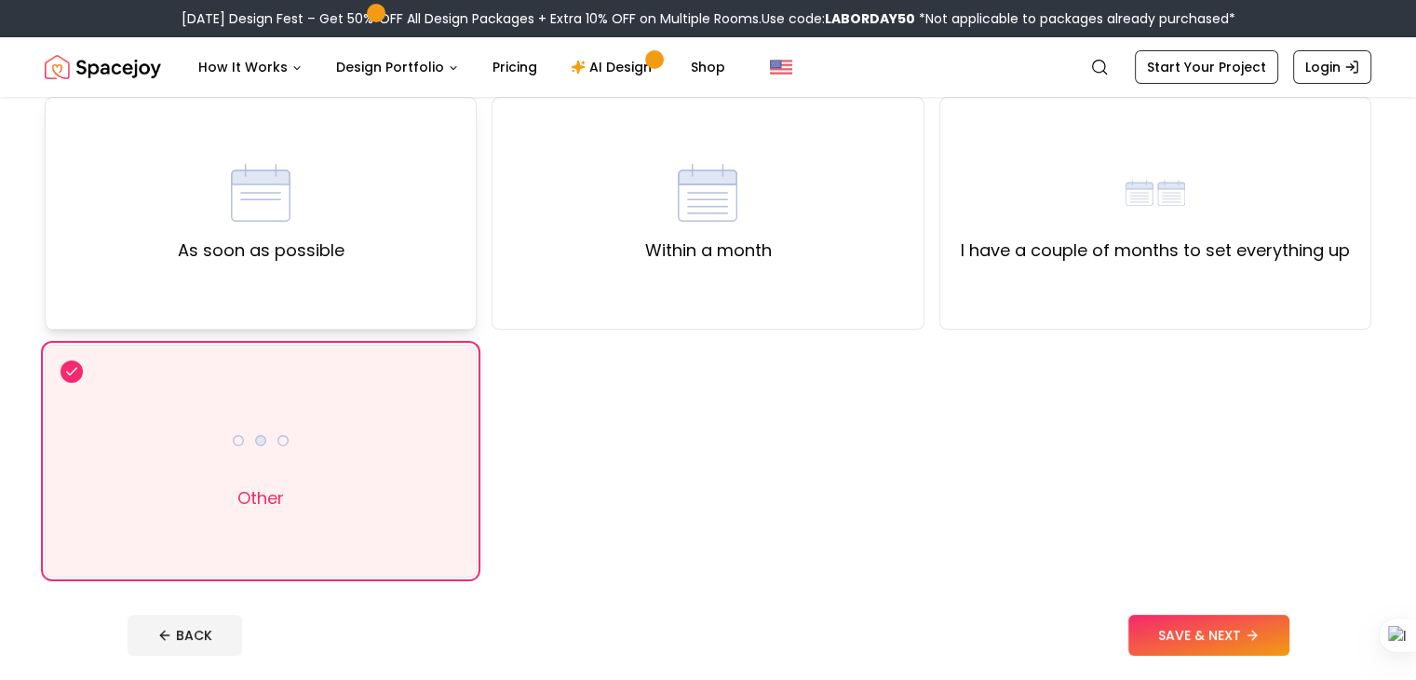
click at [433, 310] on div "As soon as possible" at bounding box center [261, 213] width 432 height 233
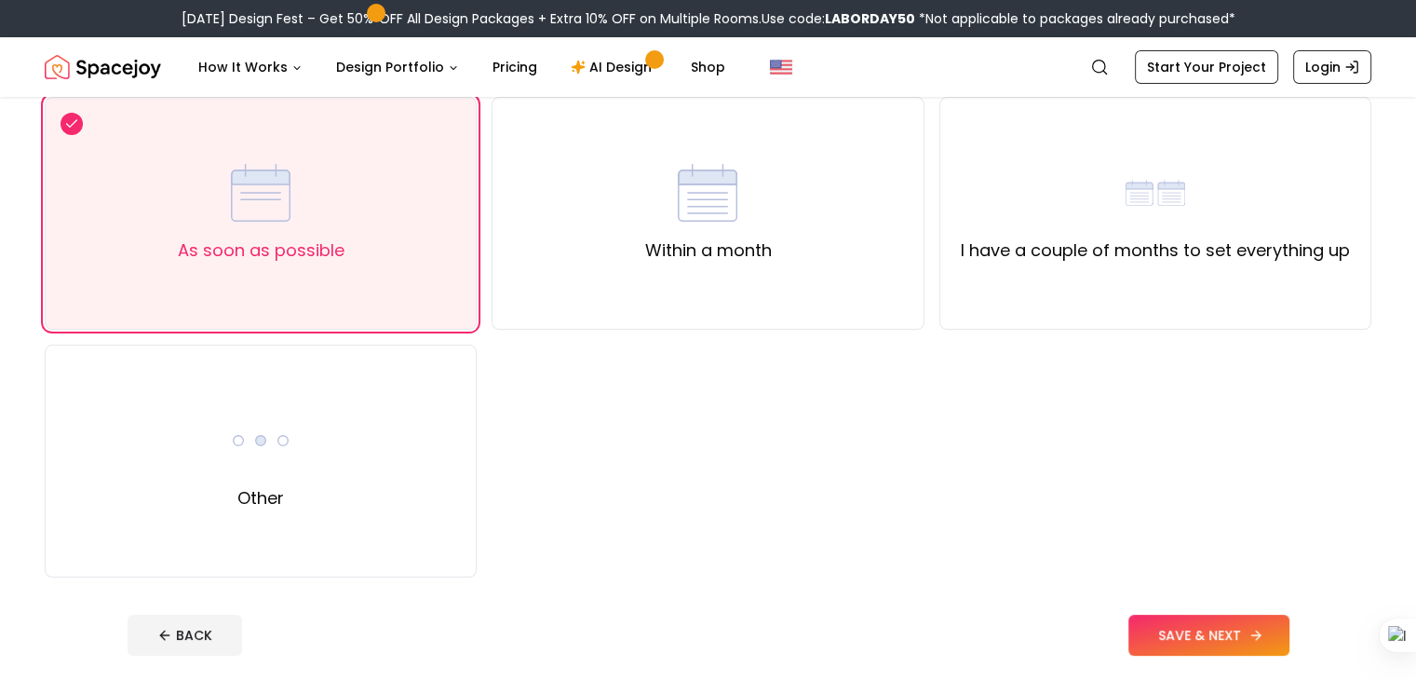
click at [1252, 640] on button "SAVE & NEXT" at bounding box center [1209, 635] width 161 height 41
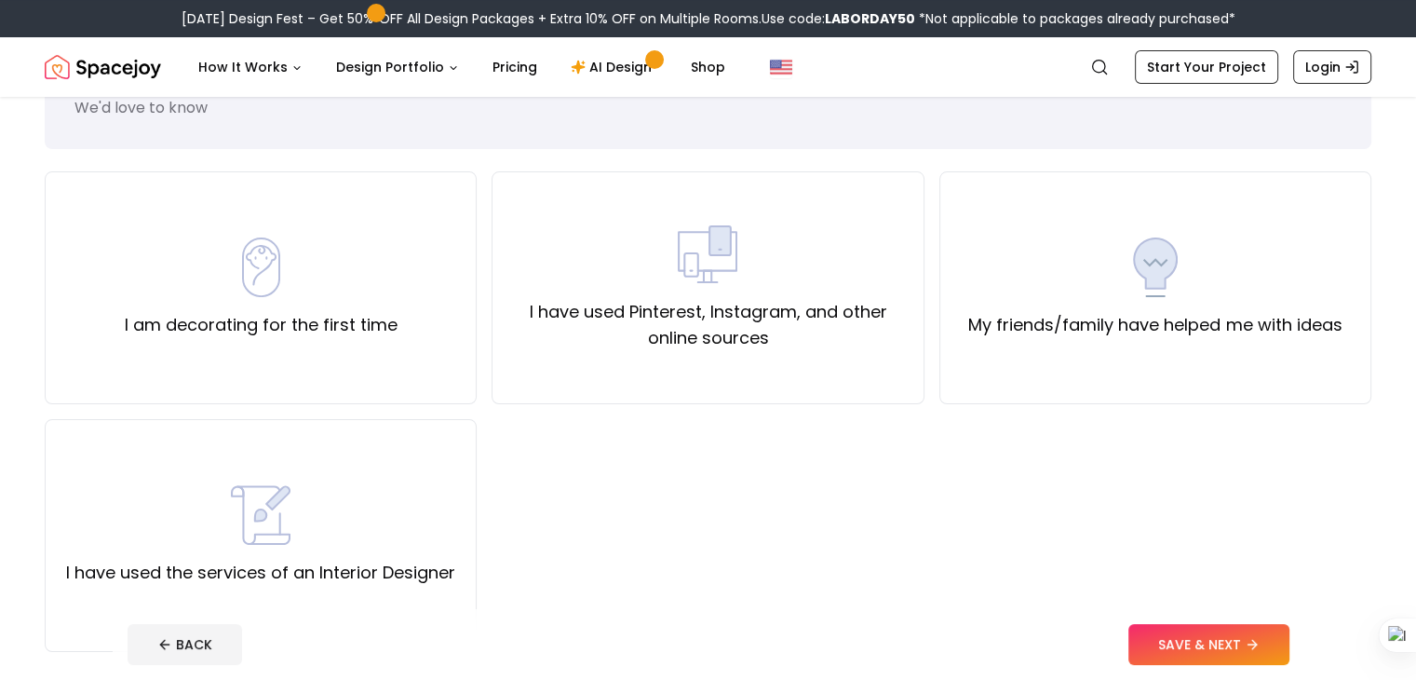
scroll to position [88, 0]
click at [402, 316] on div "I am decorating for the first time" at bounding box center [261, 285] width 432 height 233
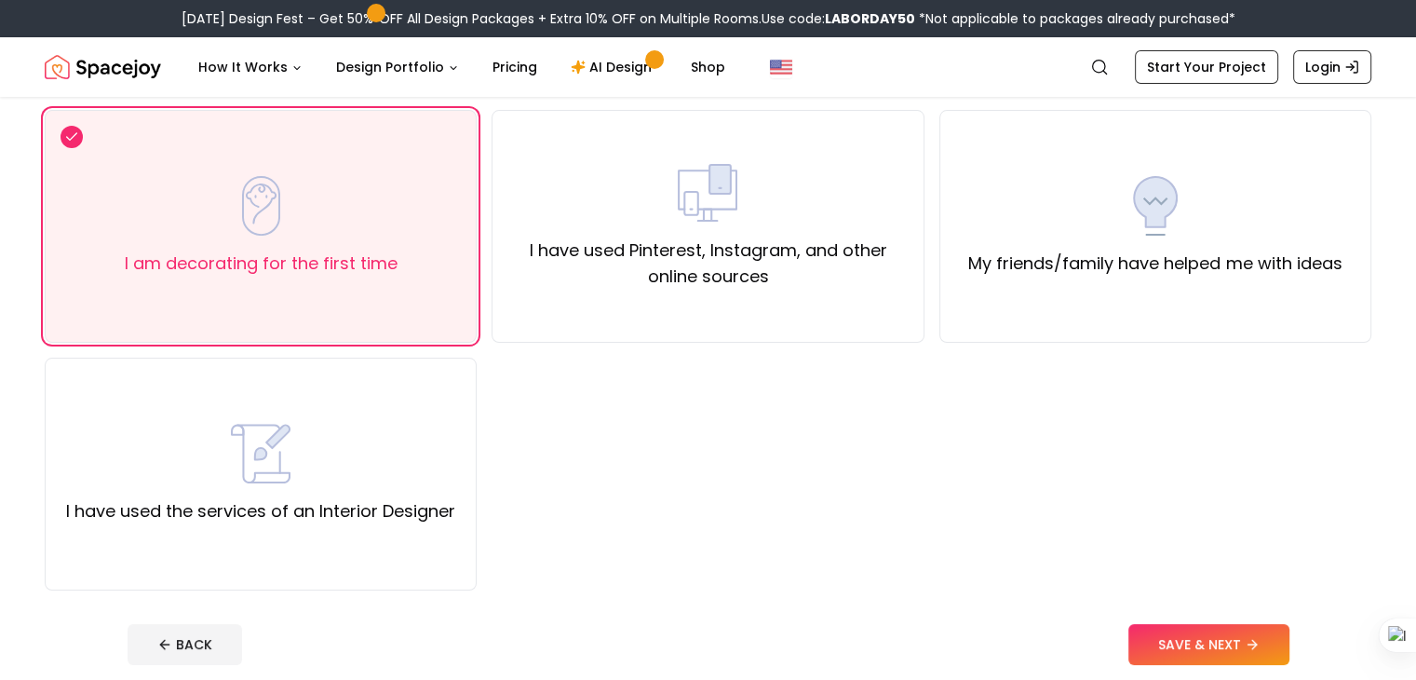
scroll to position [158, 0]
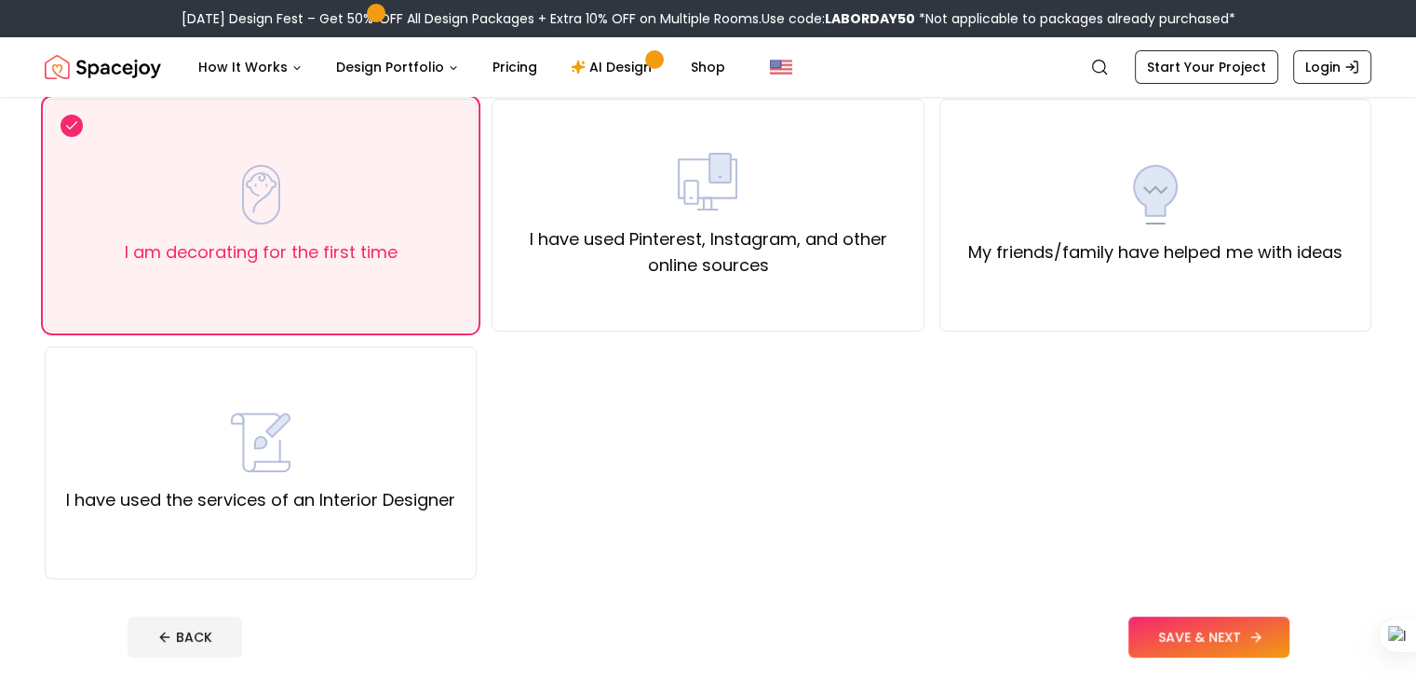
click at [1274, 635] on button "SAVE & NEXT" at bounding box center [1209, 636] width 161 height 41
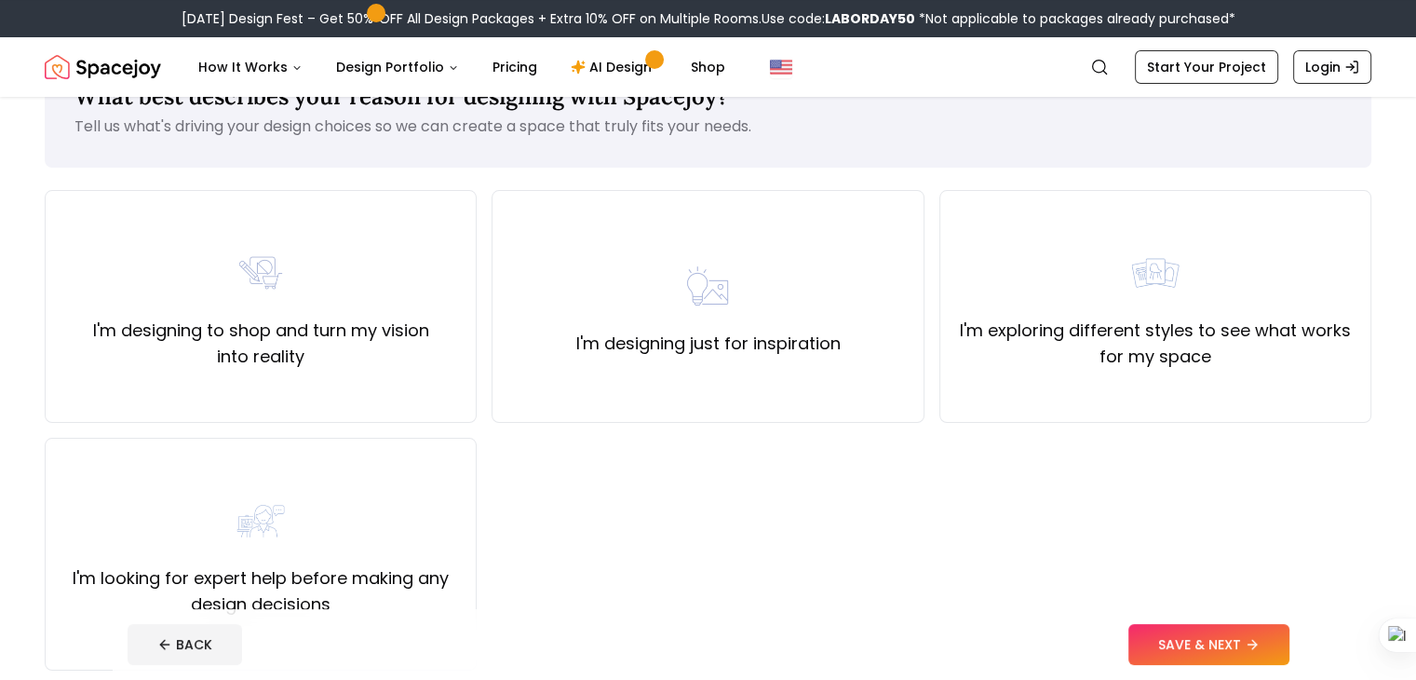
scroll to position [69, 0]
click at [833, 362] on div "I'm designing just for inspiration" at bounding box center [708, 304] width 432 height 233
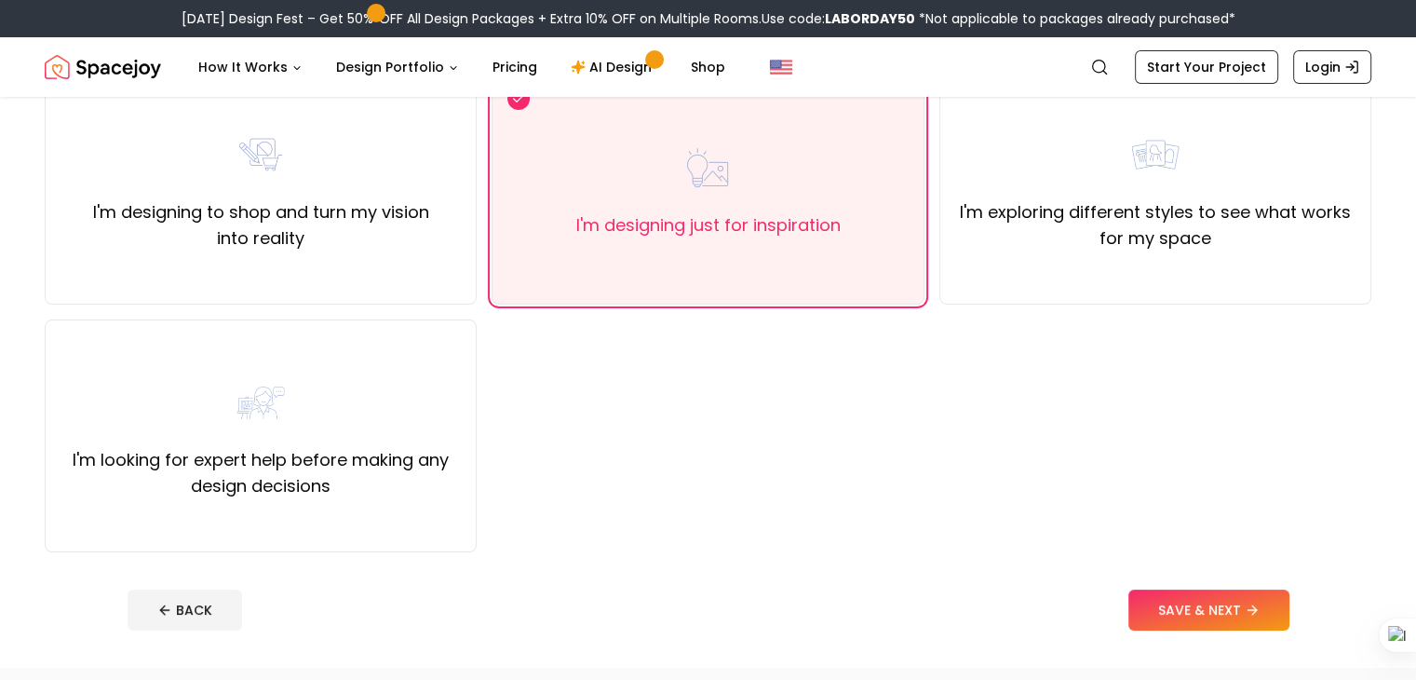
scroll to position [186, 0]
click at [465, 471] on div "I'm looking for expert help before making any design decisions" at bounding box center [261, 434] width 432 height 233
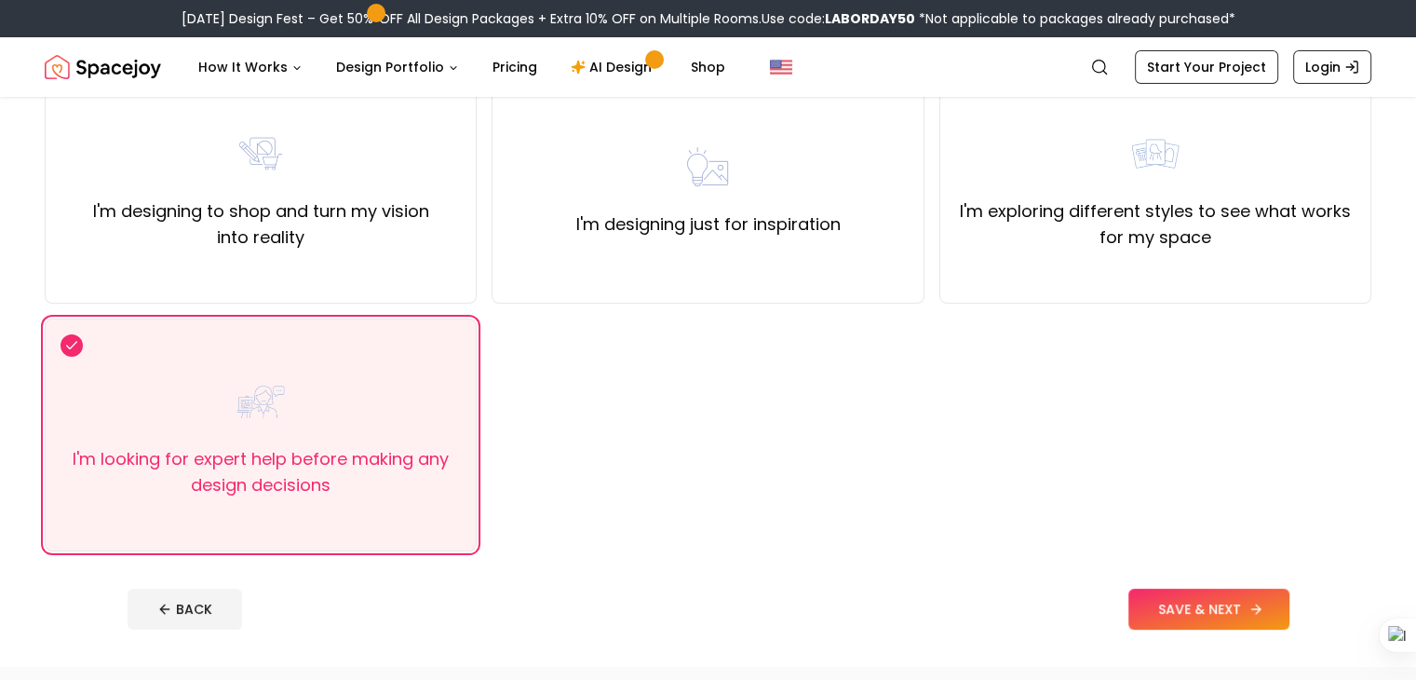
click at [1255, 615] on button "SAVE & NEXT" at bounding box center [1209, 609] width 161 height 41
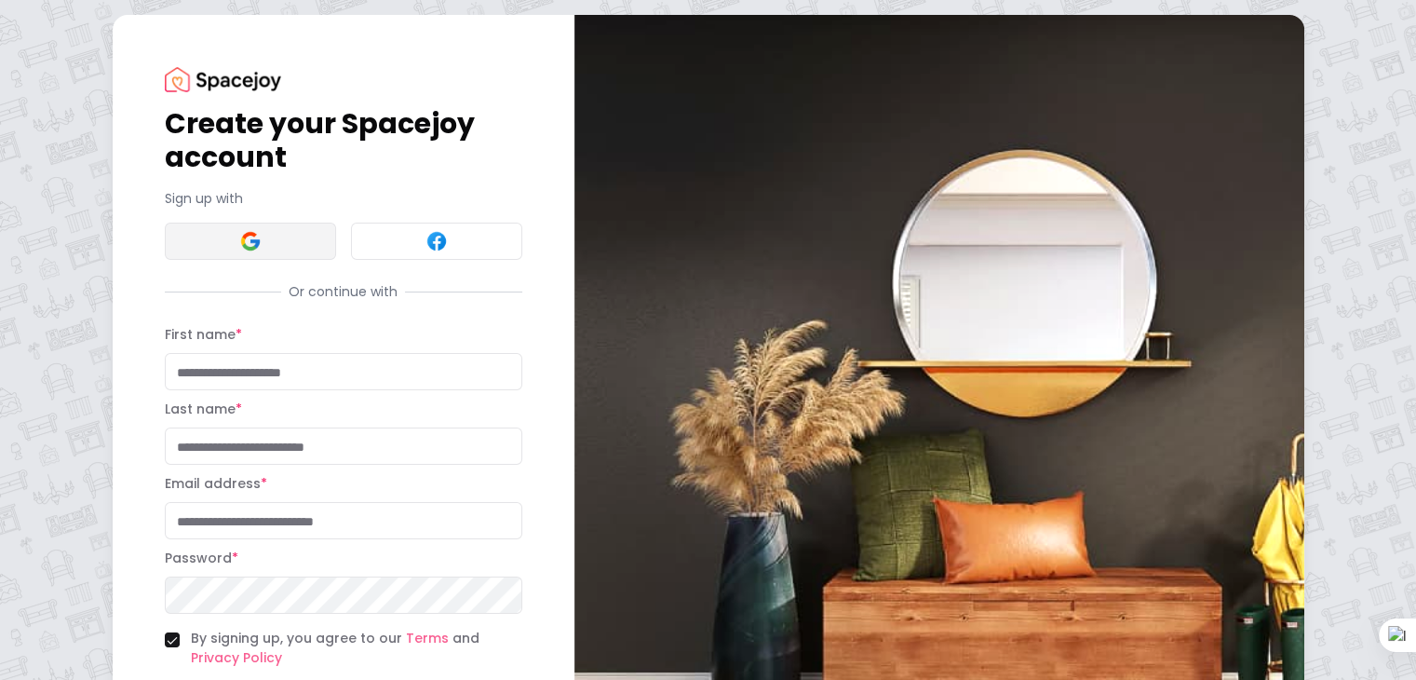
click at [223, 251] on button at bounding box center [250, 241] width 171 height 37
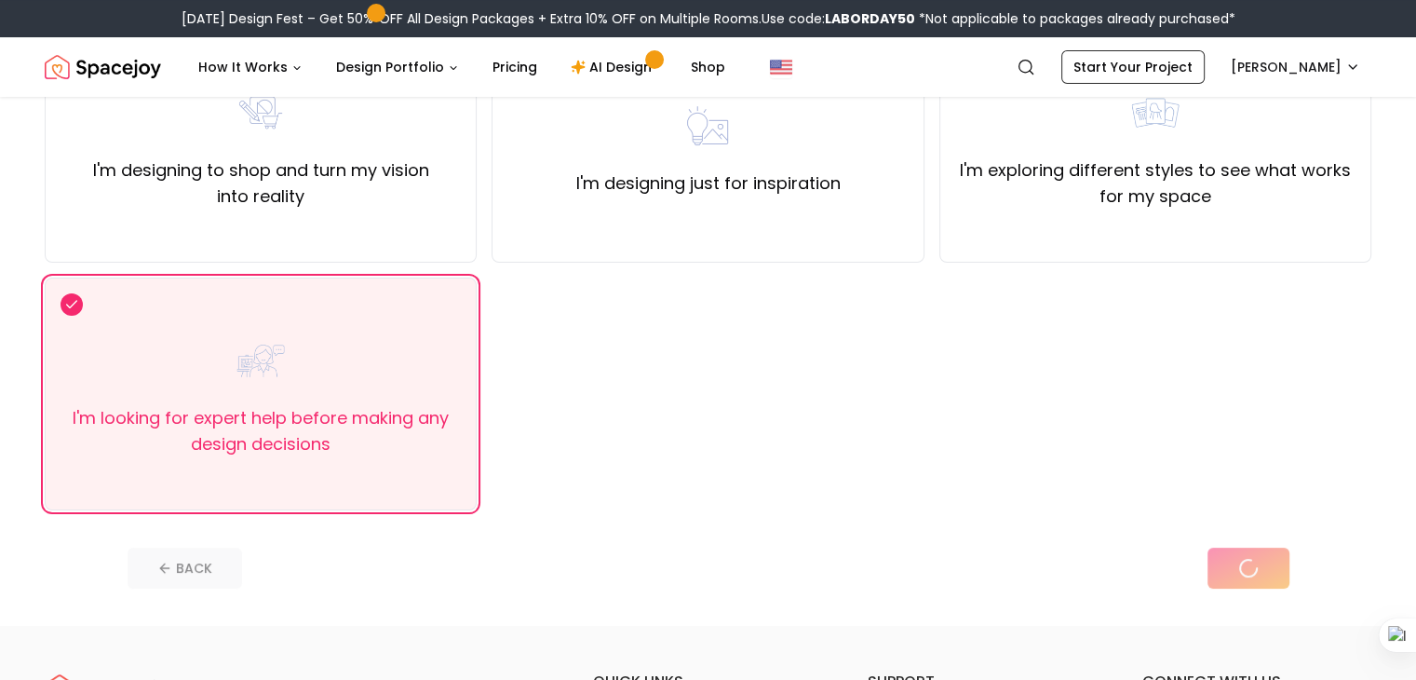
scroll to position [227, 0]
